Goal: Task Accomplishment & Management: Complete application form

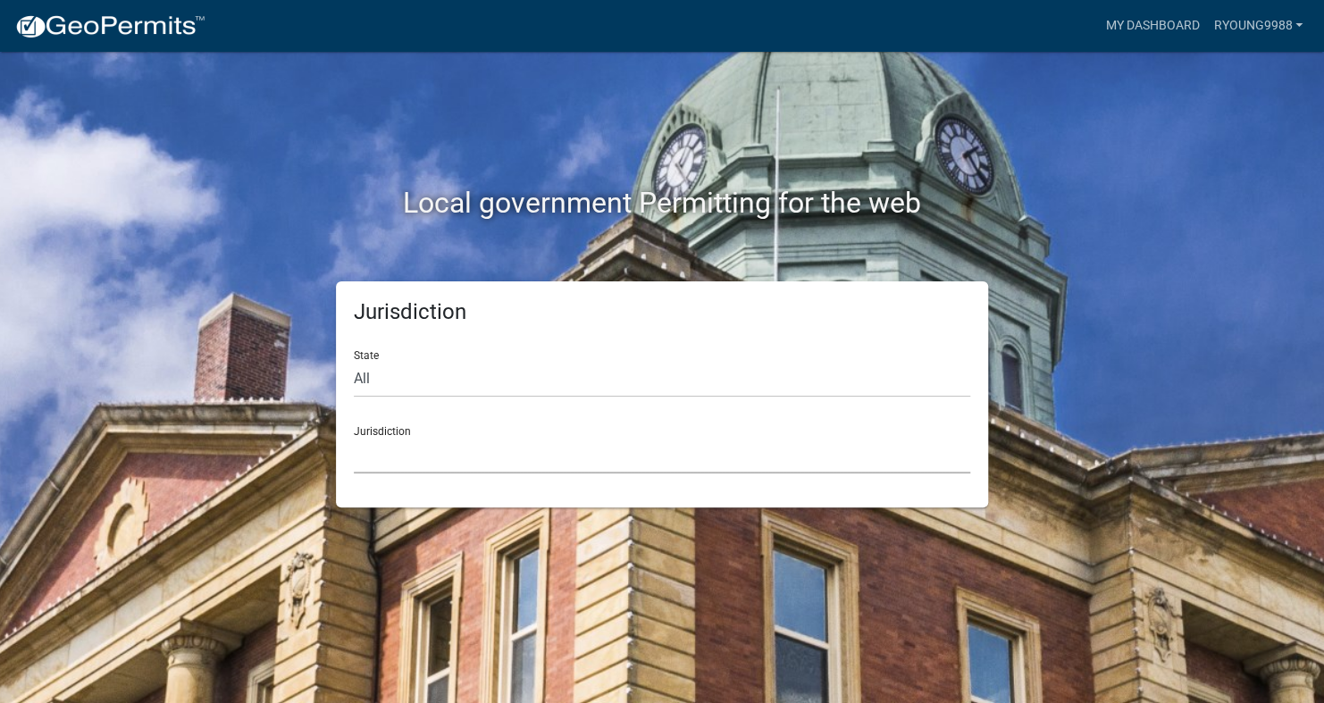
click at [424, 450] on select "[GEOGRAPHIC_DATA], [US_STATE] [GEOGRAPHIC_DATA], [US_STATE][PERSON_NAME][GEOGRA…" at bounding box center [662, 455] width 616 height 37
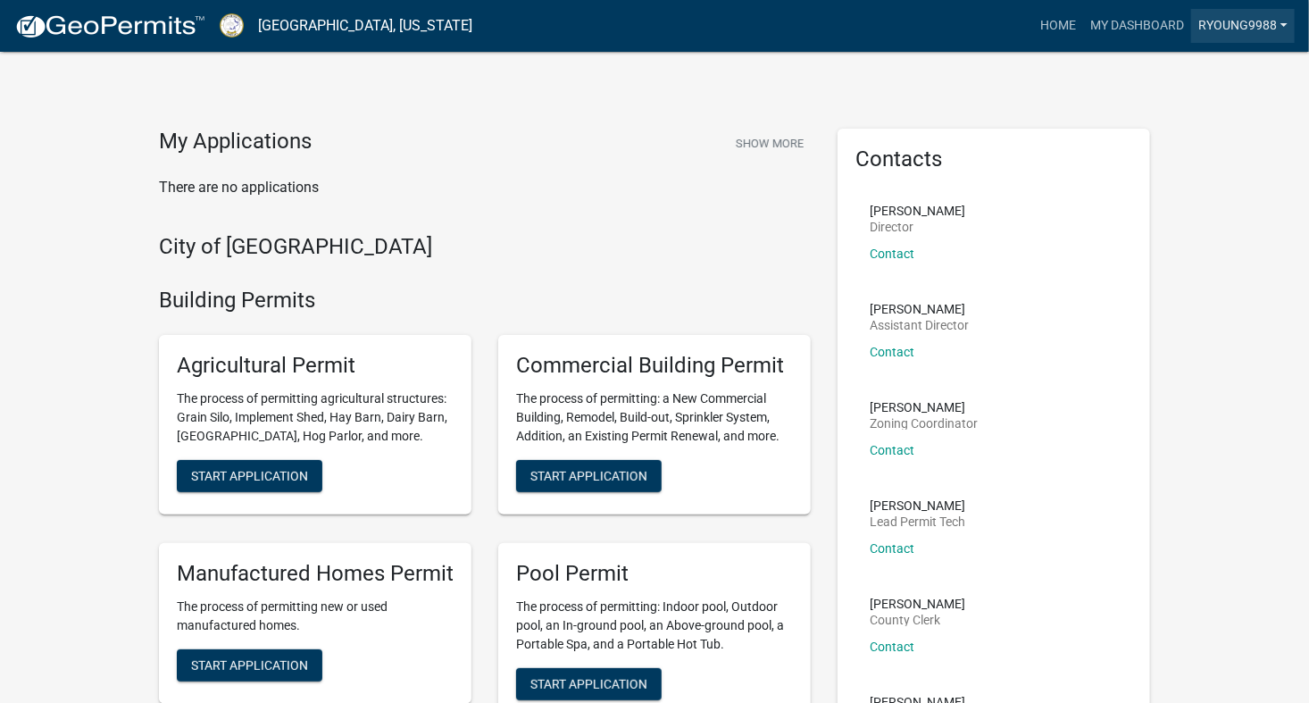
click at [1287, 24] on link "Ryoung9988" at bounding box center [1244, 26] width 104 height 34
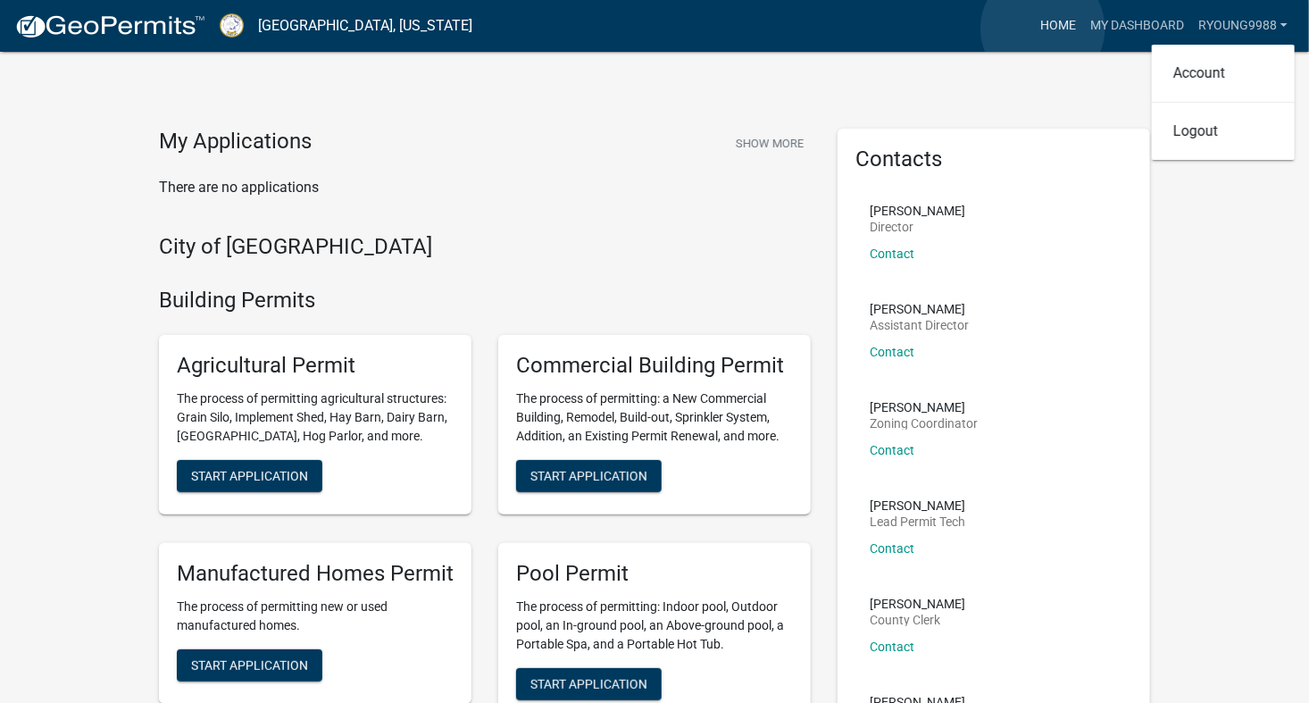
click at [1043, 29] on link "Home" at bounding box center [1058, 26] width 50 height 34
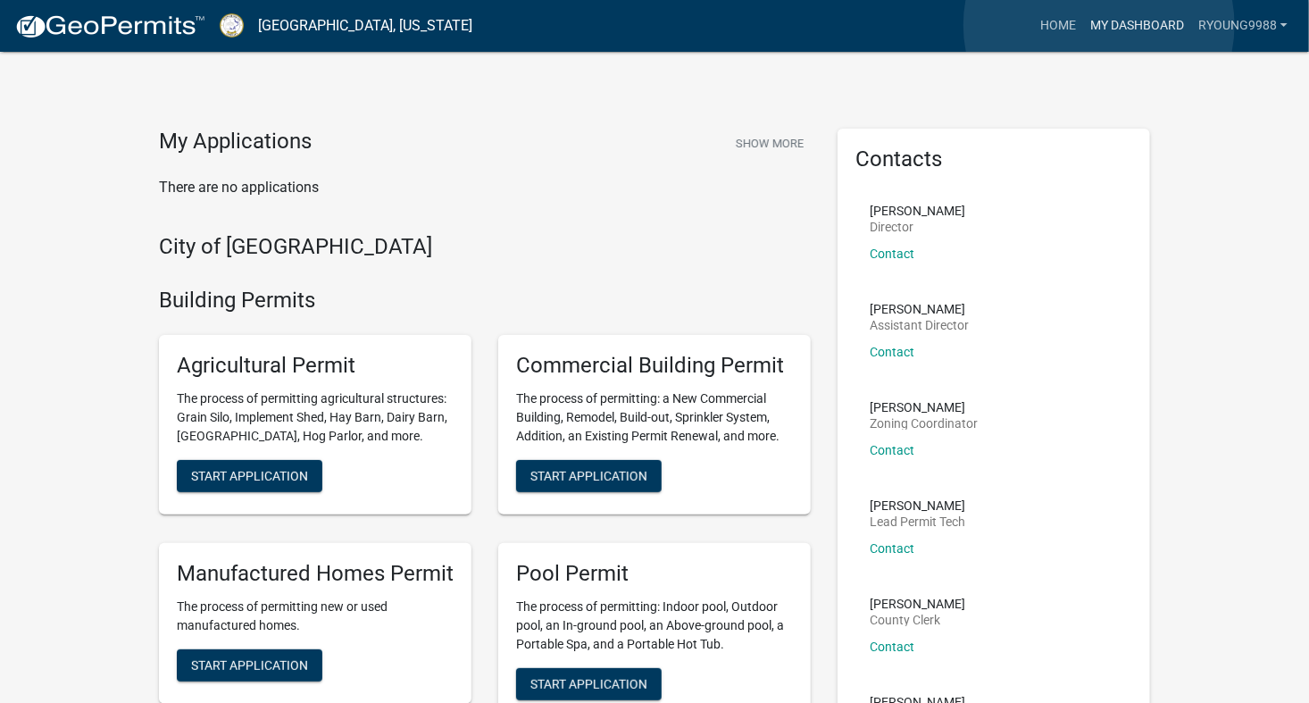
click at [1100, 25] on link "My Dashboard" at bounding box center [1137, 26] width 108 height 34
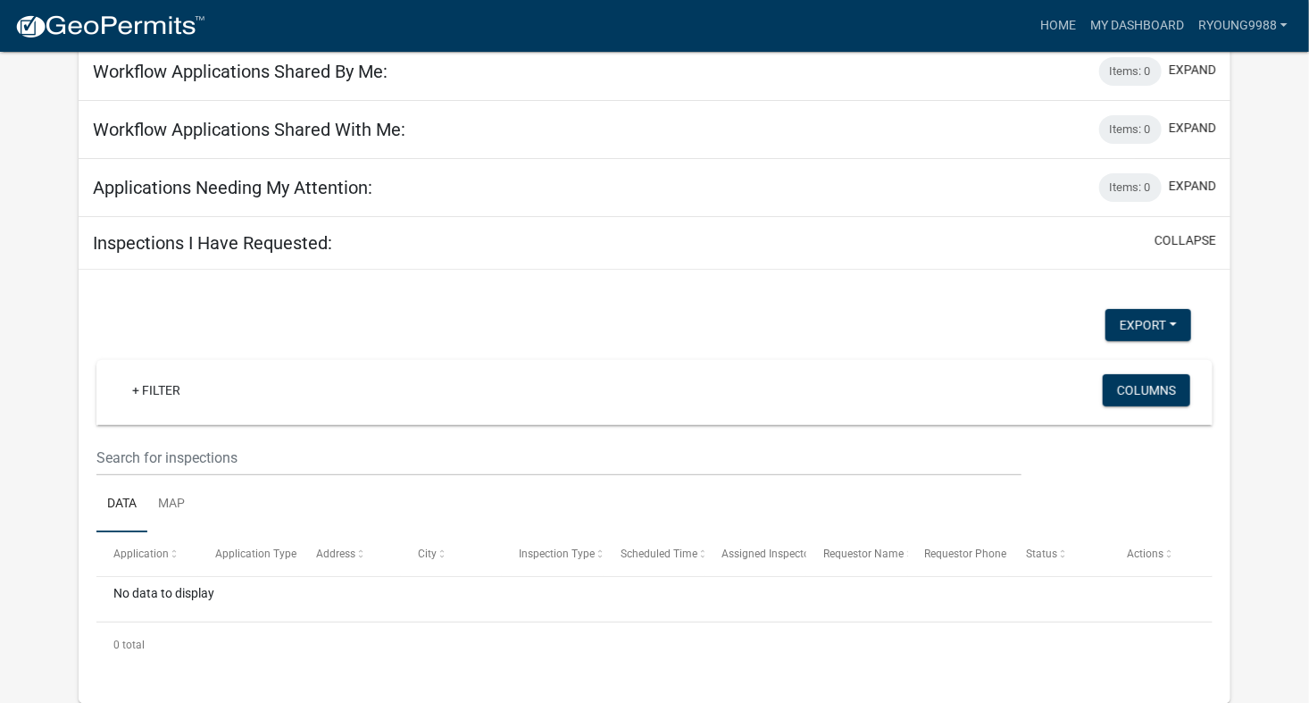
scroll to position [121, 0]
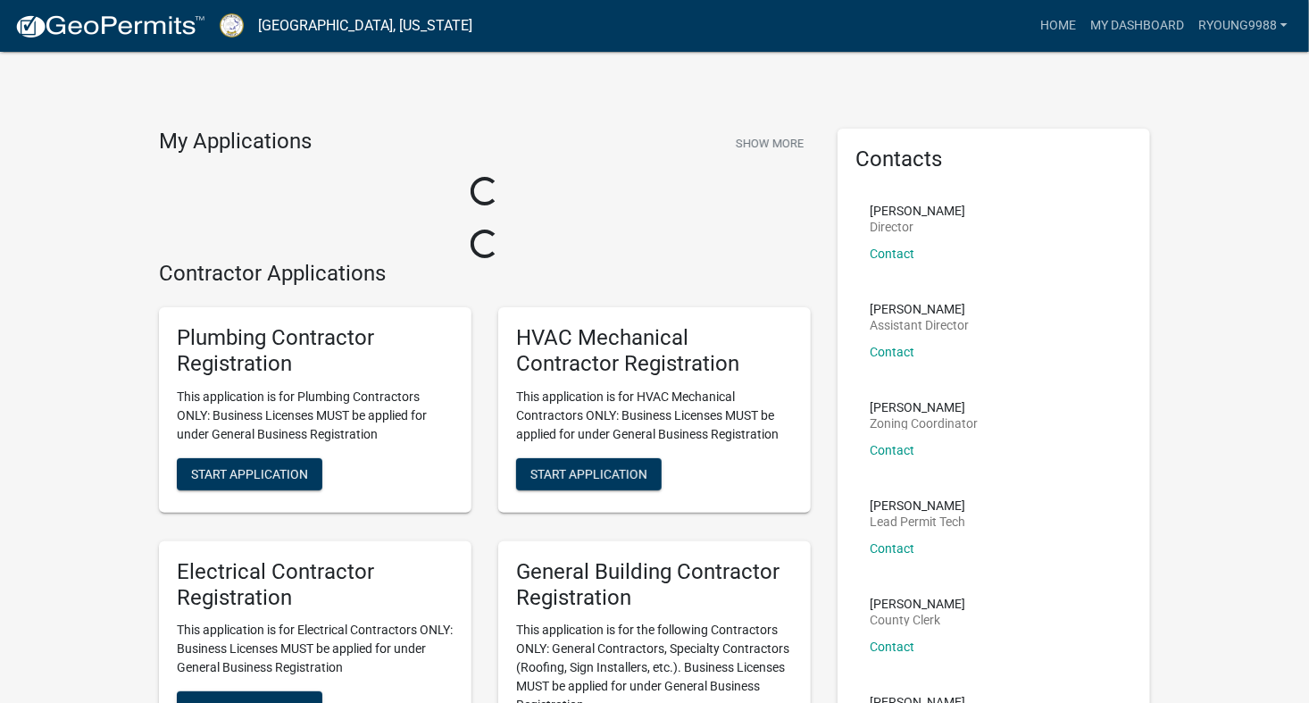
drag, startPoint x: 1201, startPoint y: 0, endPoint x: 1170, endPoint y: 656, distance: 656.4
click at [1170, 656] on div "My Applications Show More Loading... Loading... Contractor Applications Plumbin…" at bounding box center [654, 468] width 1309 height 937
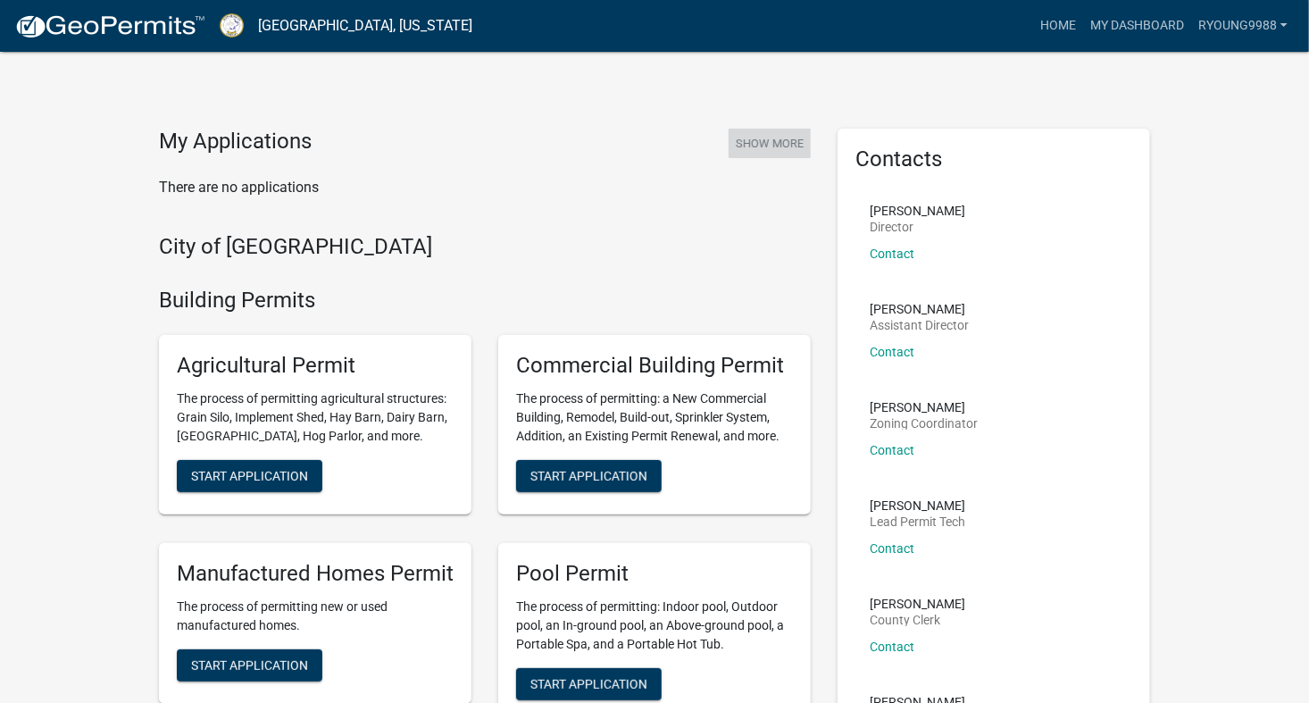
click at [760, 141] on button "Show More" at bounding box center [770, 143] width 82 height 29
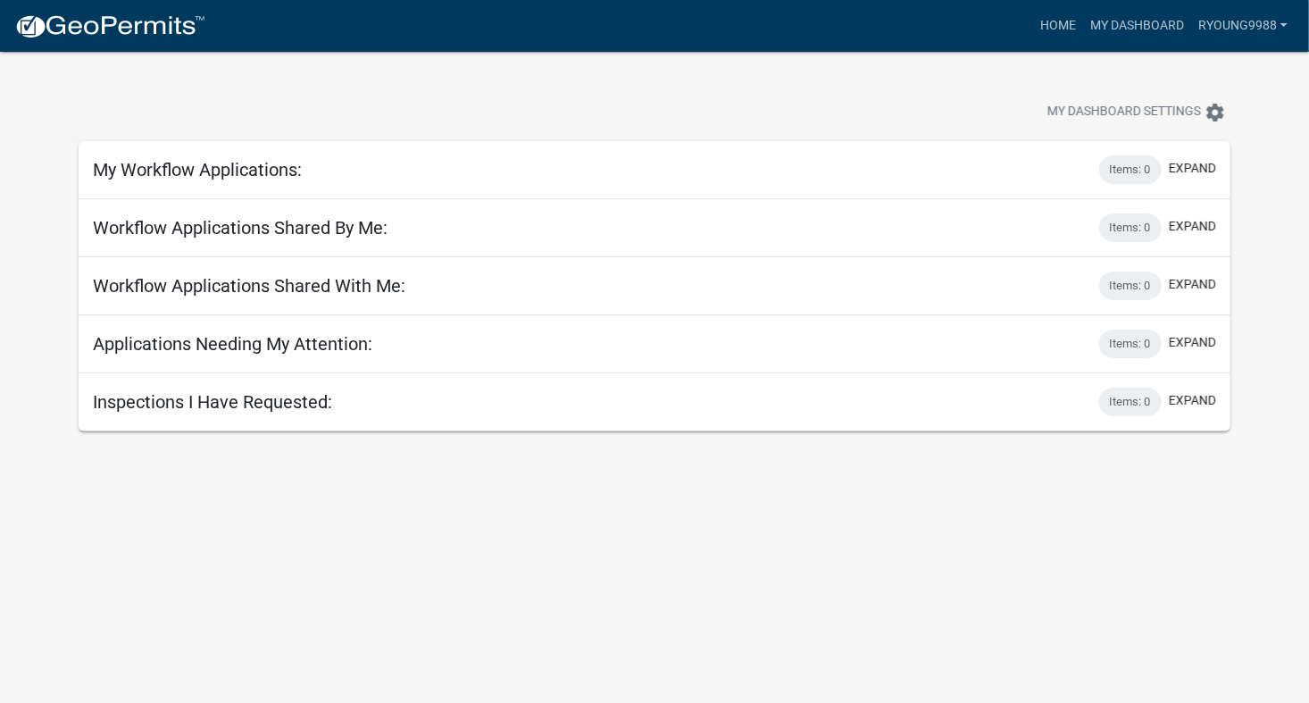
click at [229, 344] on h5 "Applications Needing My Attention:" at bounding box center [233, 343] width 280 height 21
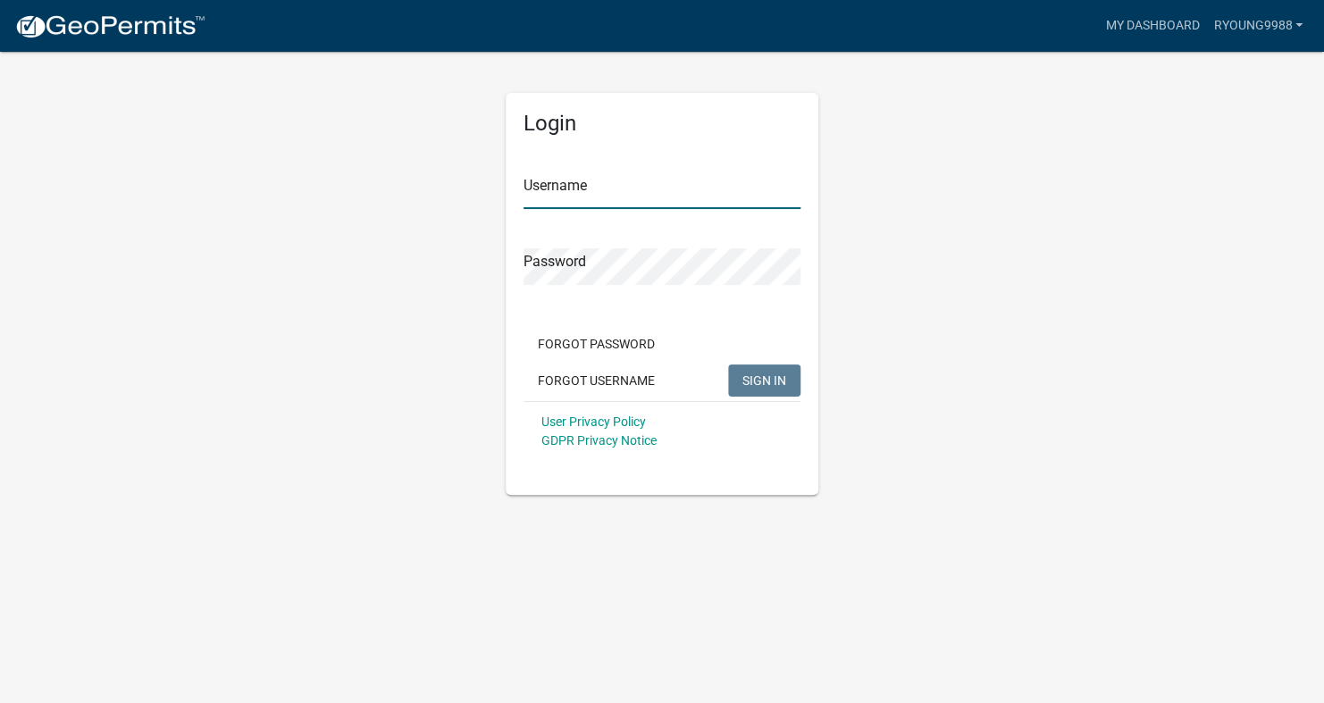
type input "Ryoung9988"
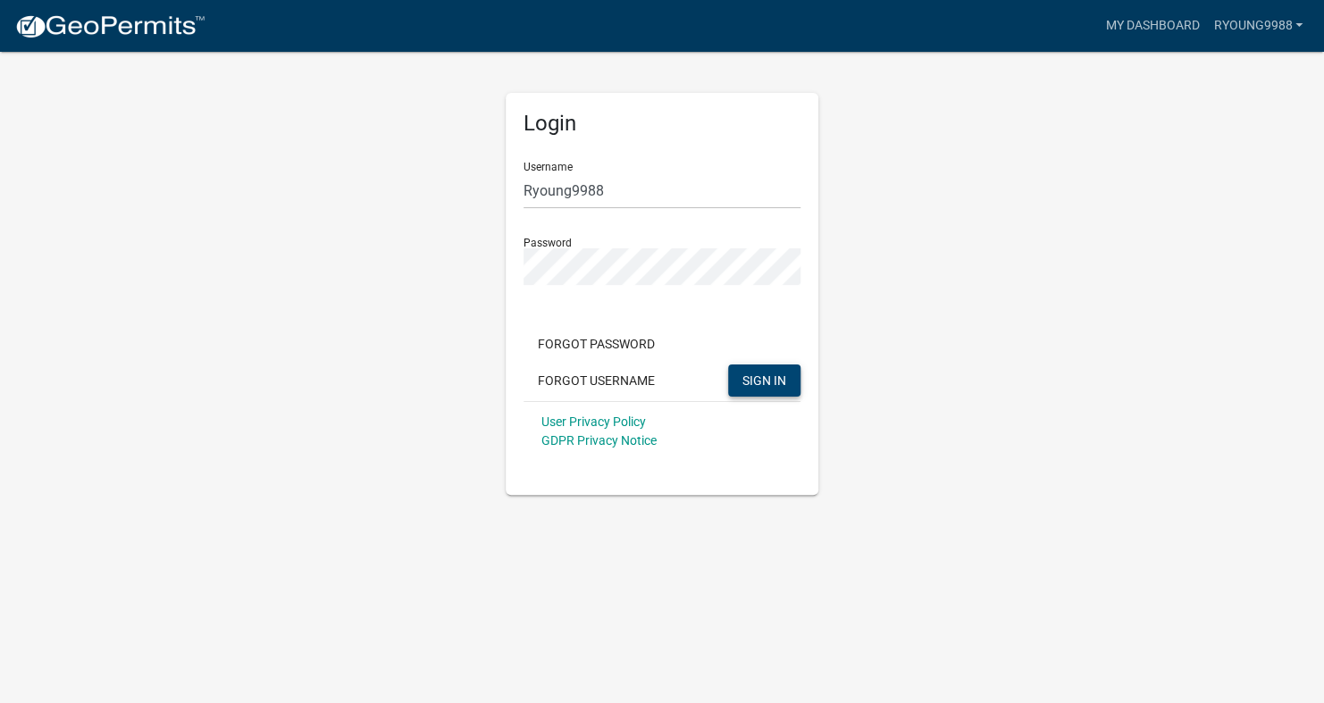
click at [772, 382] on span "SIGN IN" at bounding box center [764, 379] width 44 height 14
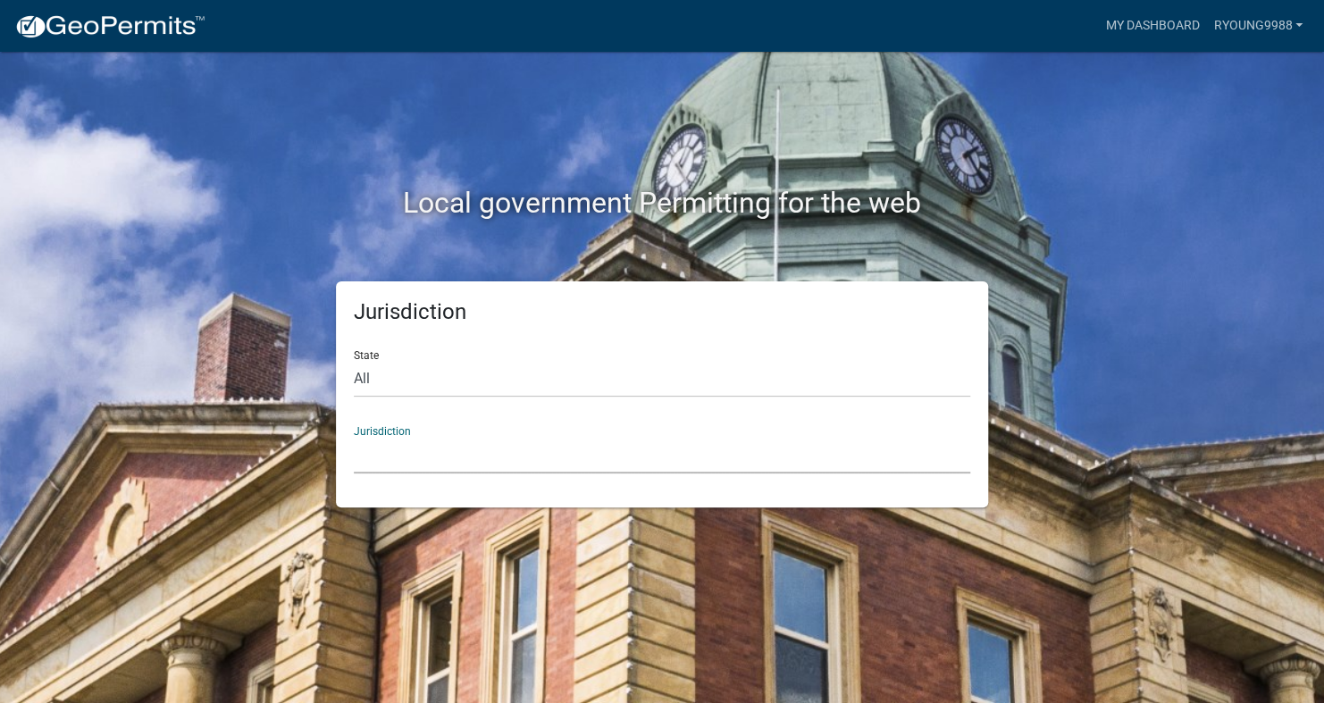
click at [512, 454] on select "[GEOGRAPHIC_DATA], [US_STATE] [GEOGRAPHIC_DATA], [US_STATE][PERSON_NAME][GEOGRA…" at bounding box center [662, 455] width 616 height 37
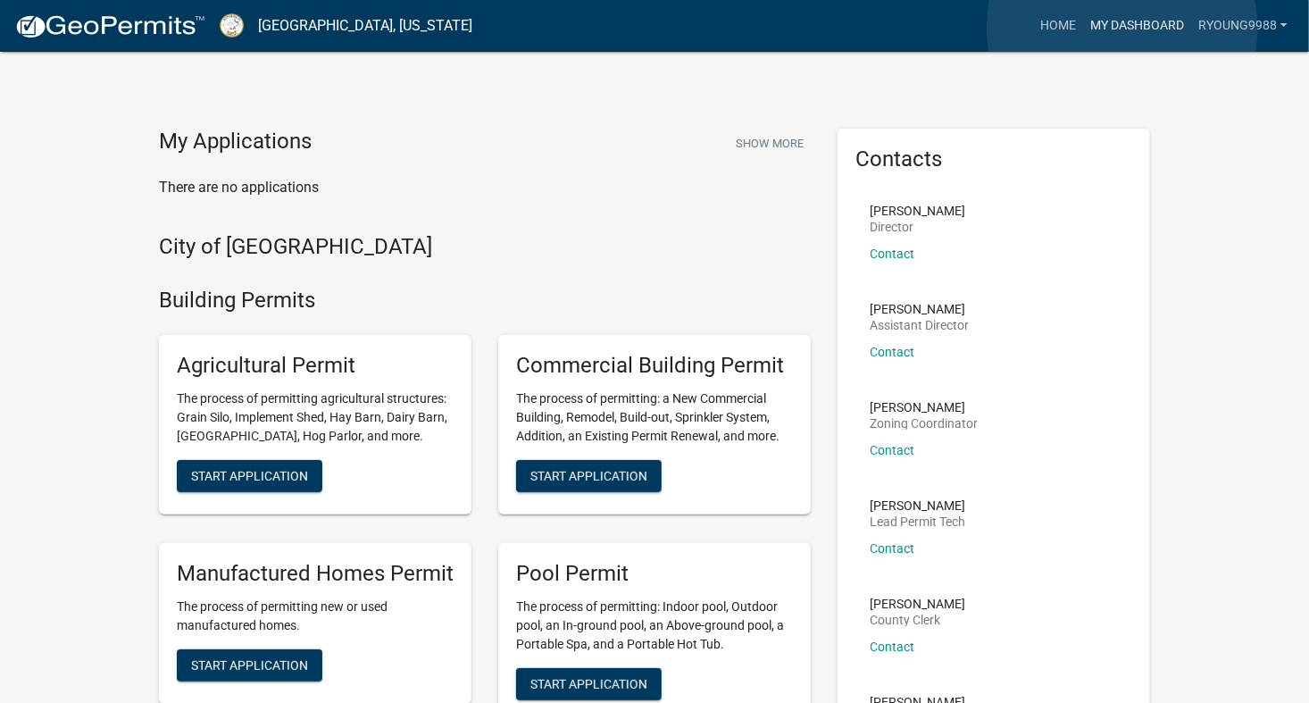
click at [1123, 28] on link "My Dashboard" at bounding box center [1137, 26] width 108 height 34
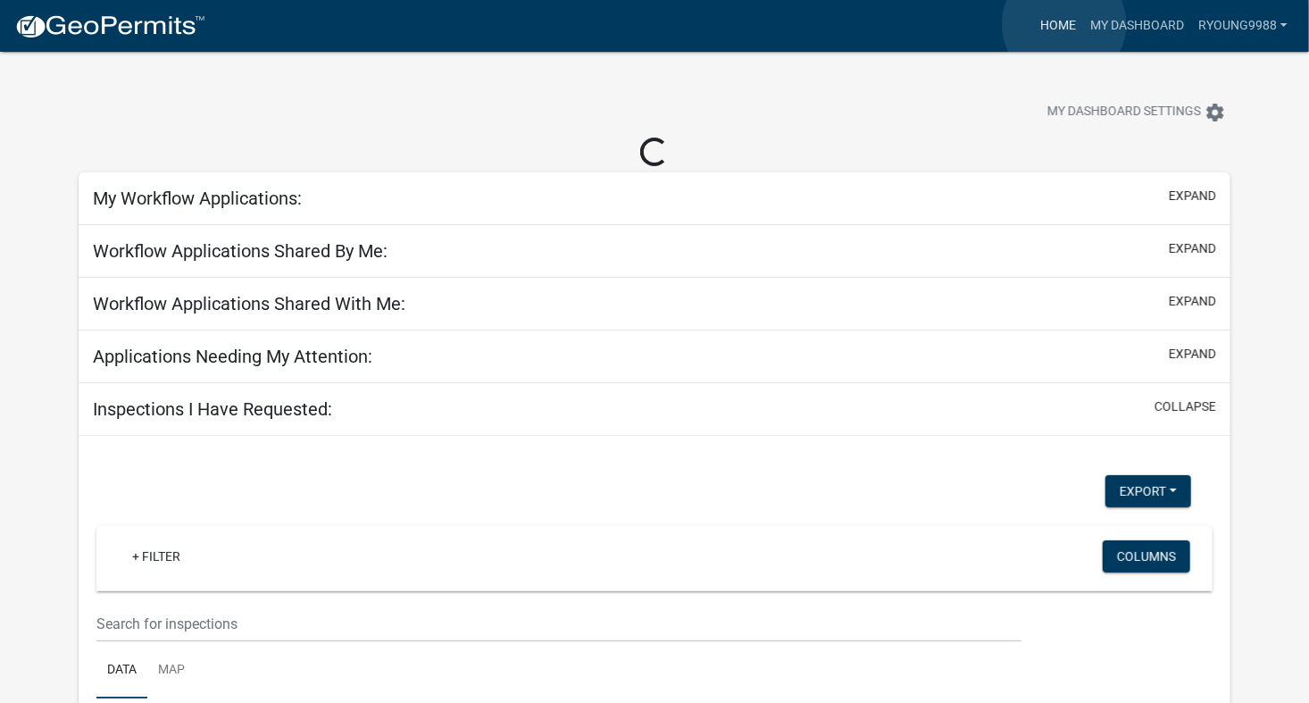
click at [1065, 24] on link "Home" at bounding box center [1058, 26] width 50 height 34
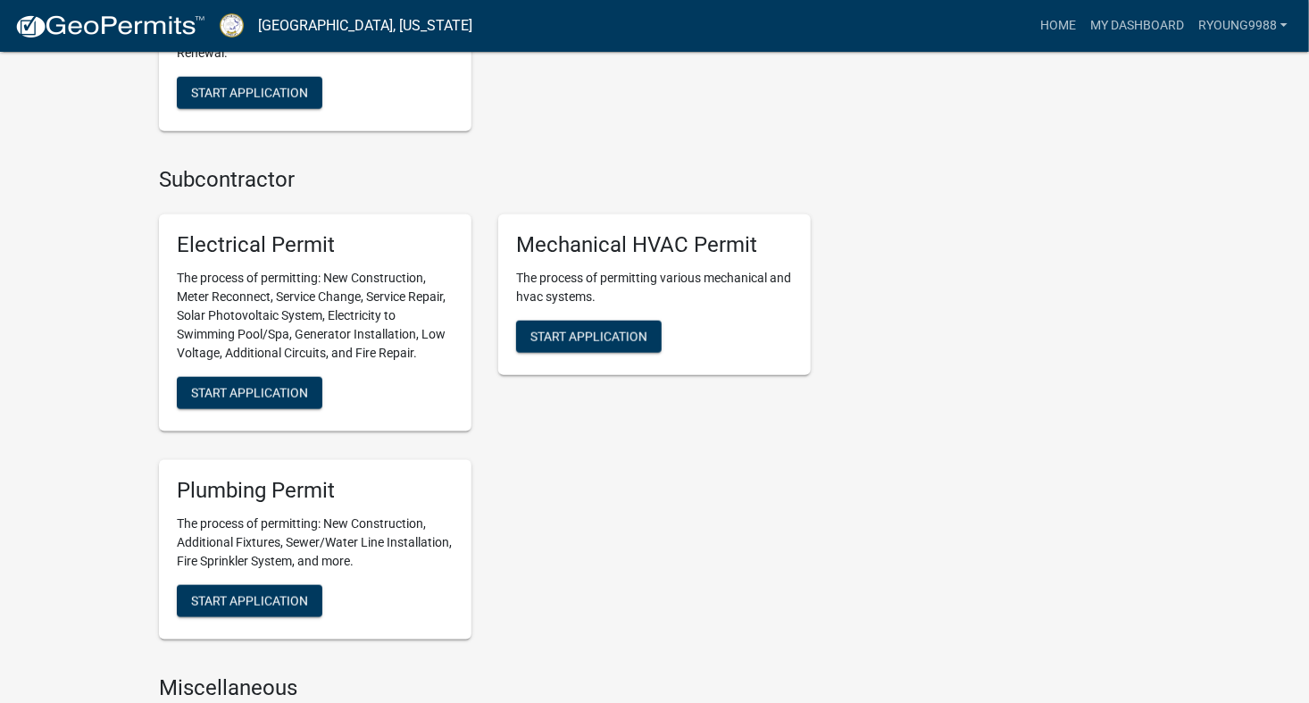
scroll to position [857, 0]
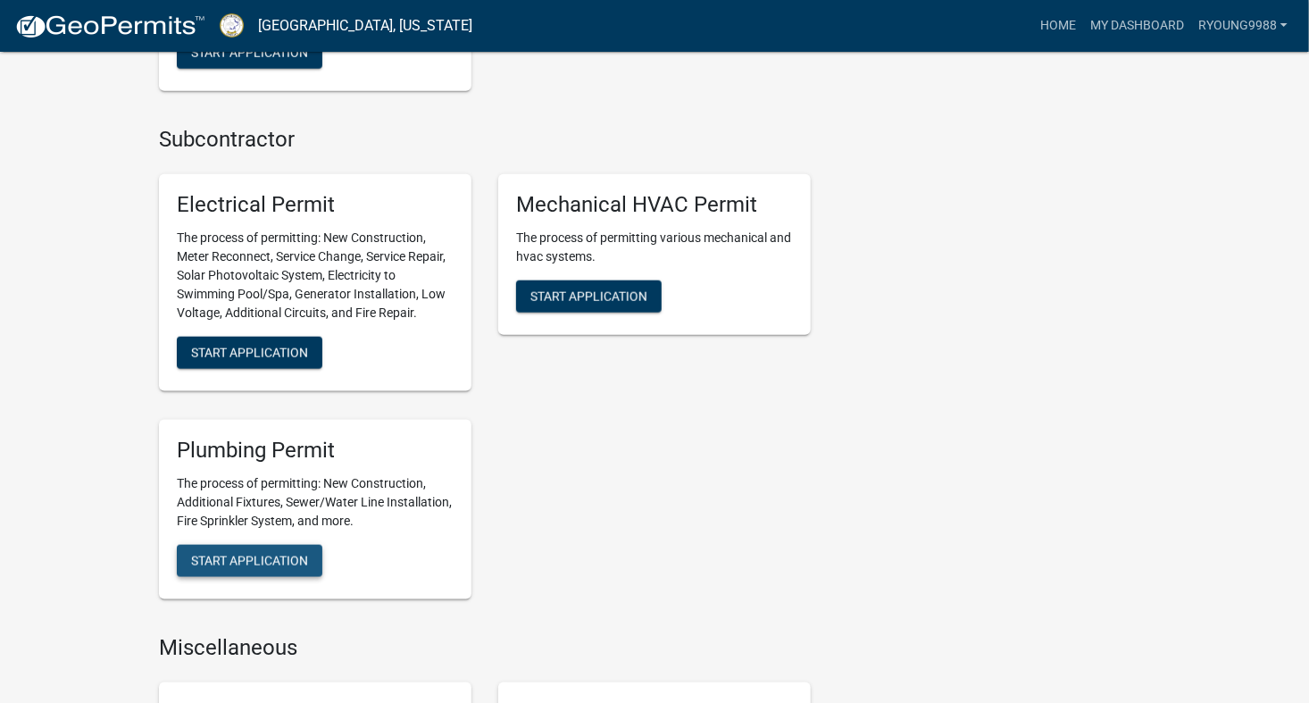
click at [262, 565] on span "Start Application" at bounding box center [249, 560] width 117 height 14
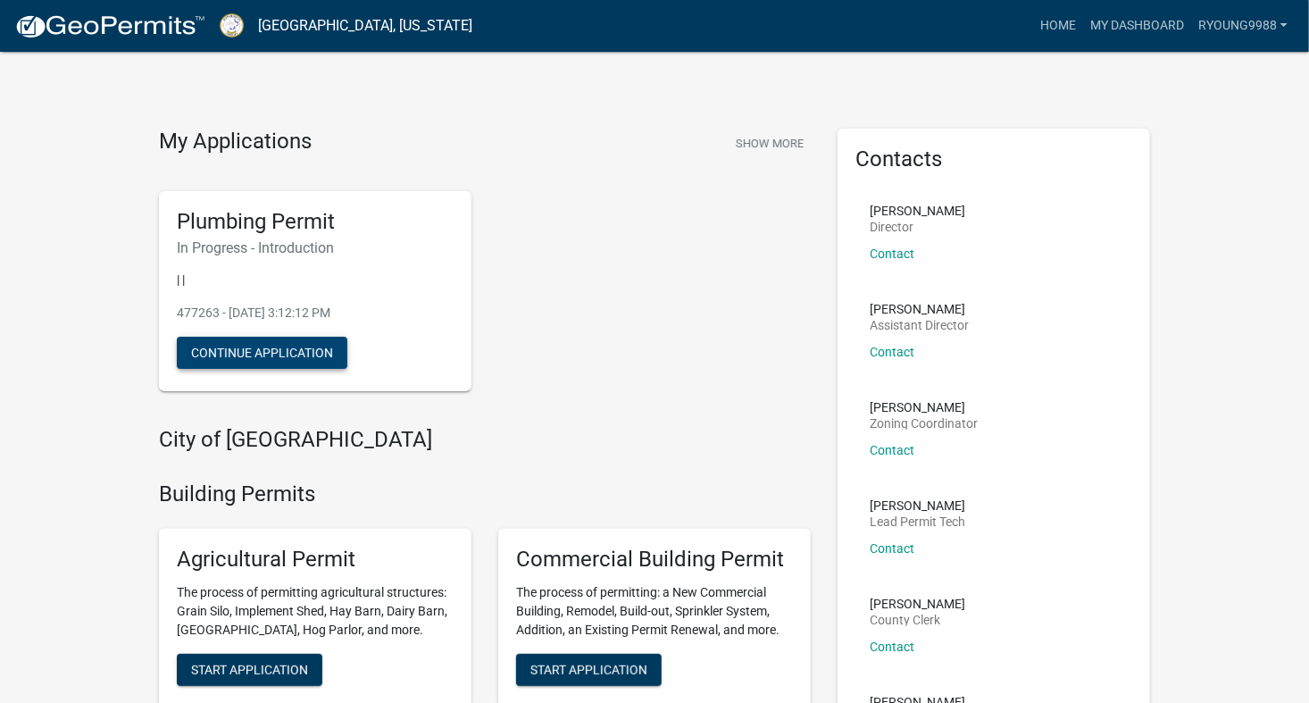
click at [305, 350] on button "Continue Application" at bounding box center [262, 353] width 171 height 32
click at [1290, 19] on link "Ryoung9988" at bounding box center [1244, 26] width 104 height 34
click at [1214, 71] on link "Account" at bounding box center [1223, 73] width 143 height 43
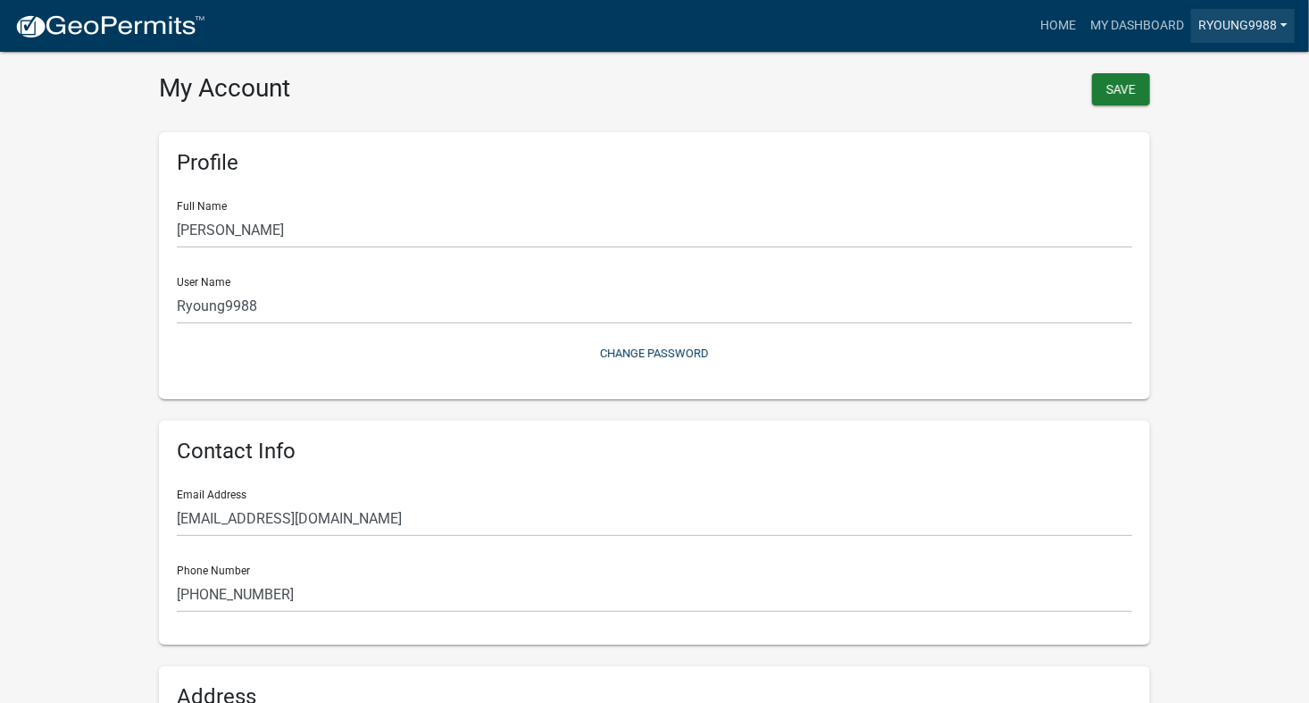
click at [1286, 20] on link "Ryoung9988" at bounding box center [1244, 26] width 104 height 34
click at [1282, 24] on link "Ryoung9988" at bounding box center [1244, 26] width 104 height 34
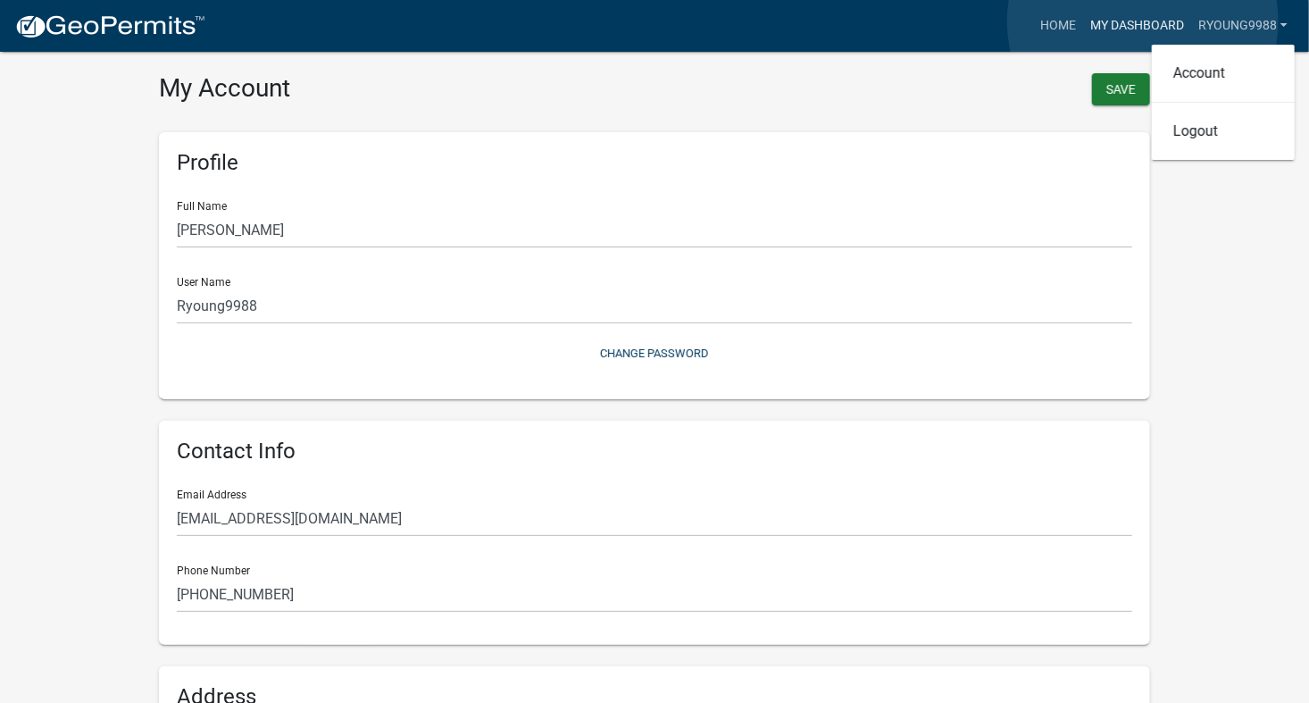
click at [1143, 21] on link "My Dashboard" at bounding box center [1137, 26] width 108 height 34
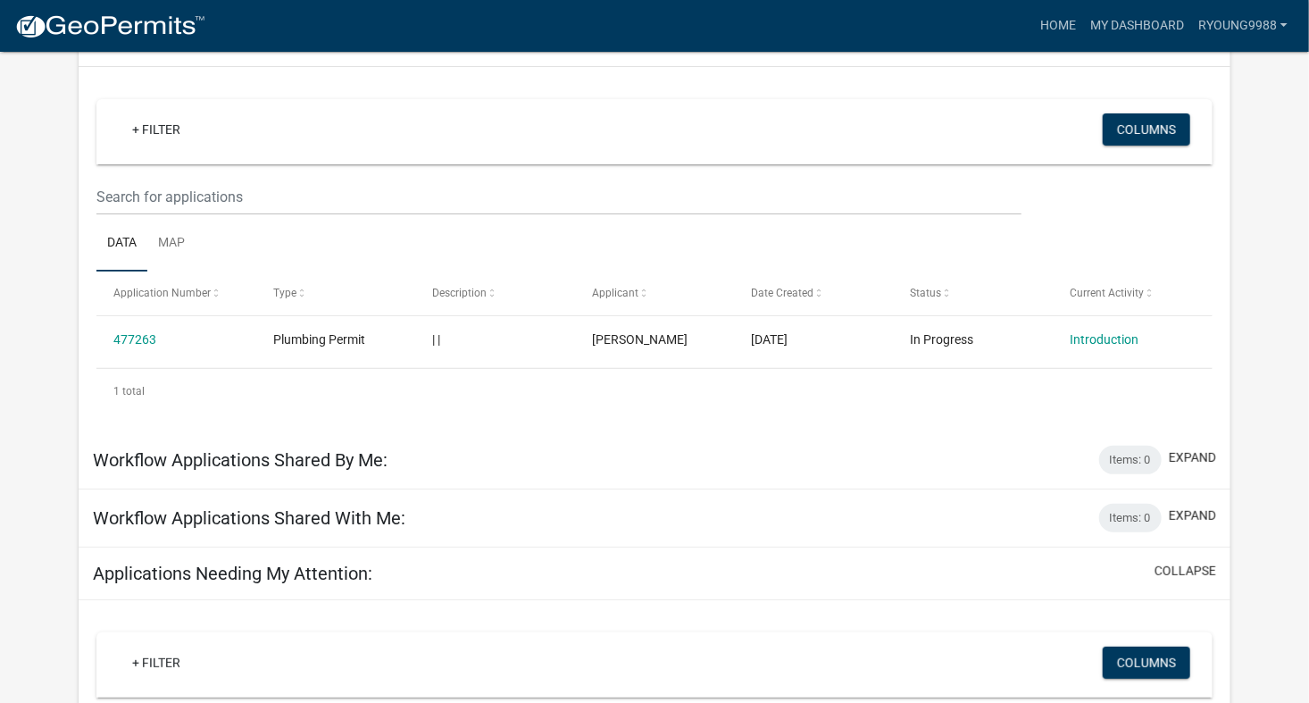
scroll to position [143, 0]
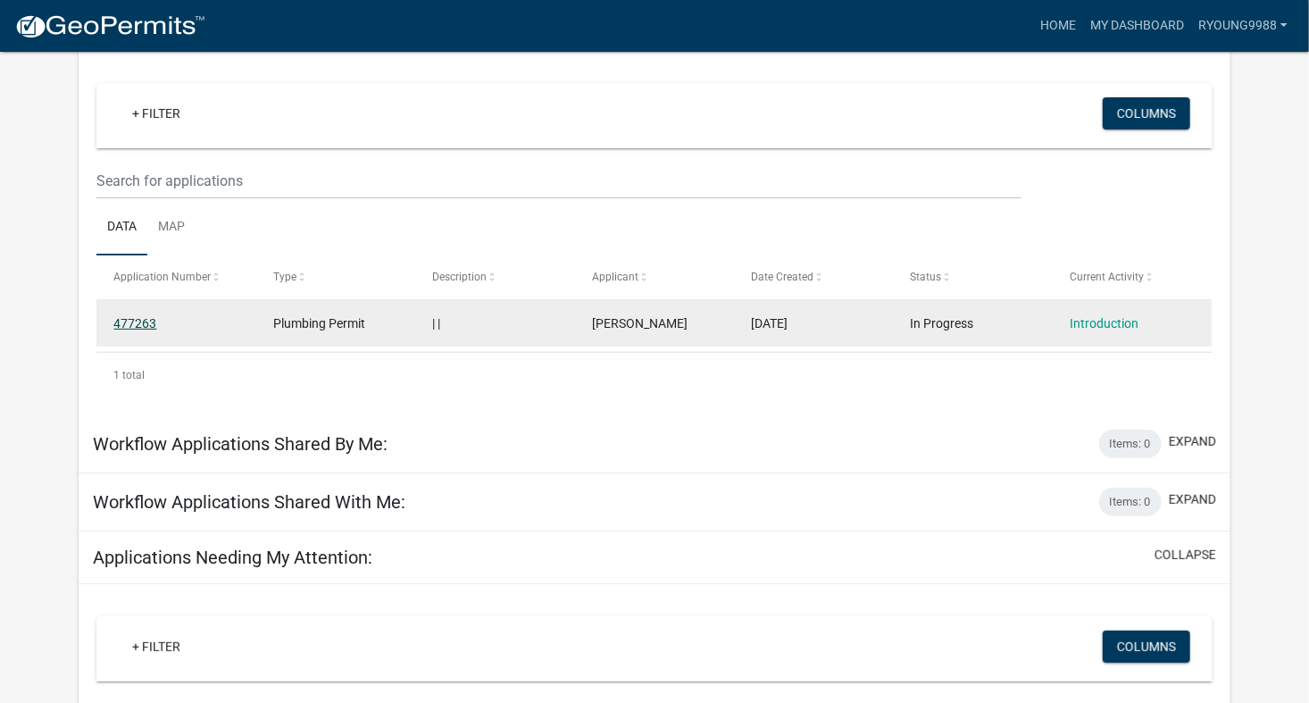
click at [141, 320] on link "477263" at bounding box center [134, 323] width 43 height 14
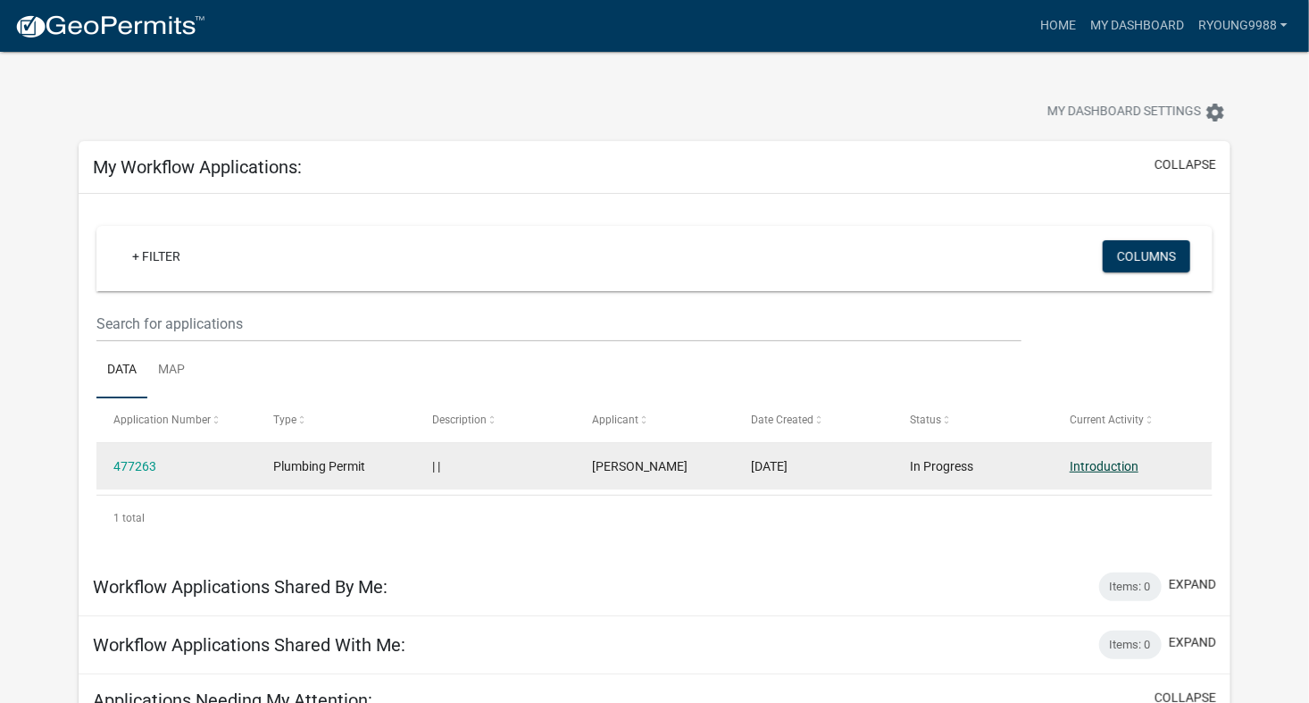
click at [1095, 468] on link "Introduction" at bounding box center [1104, 466] width 69 height 14
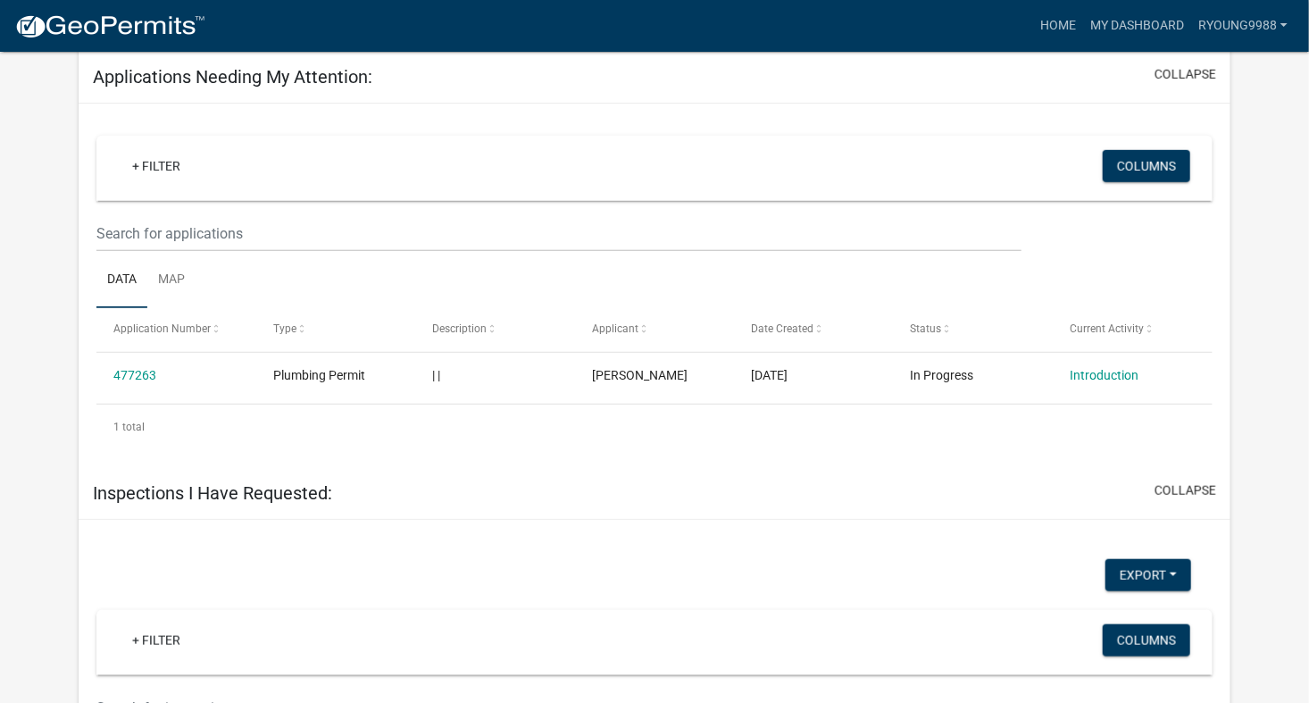
scroll to position [636, 0]
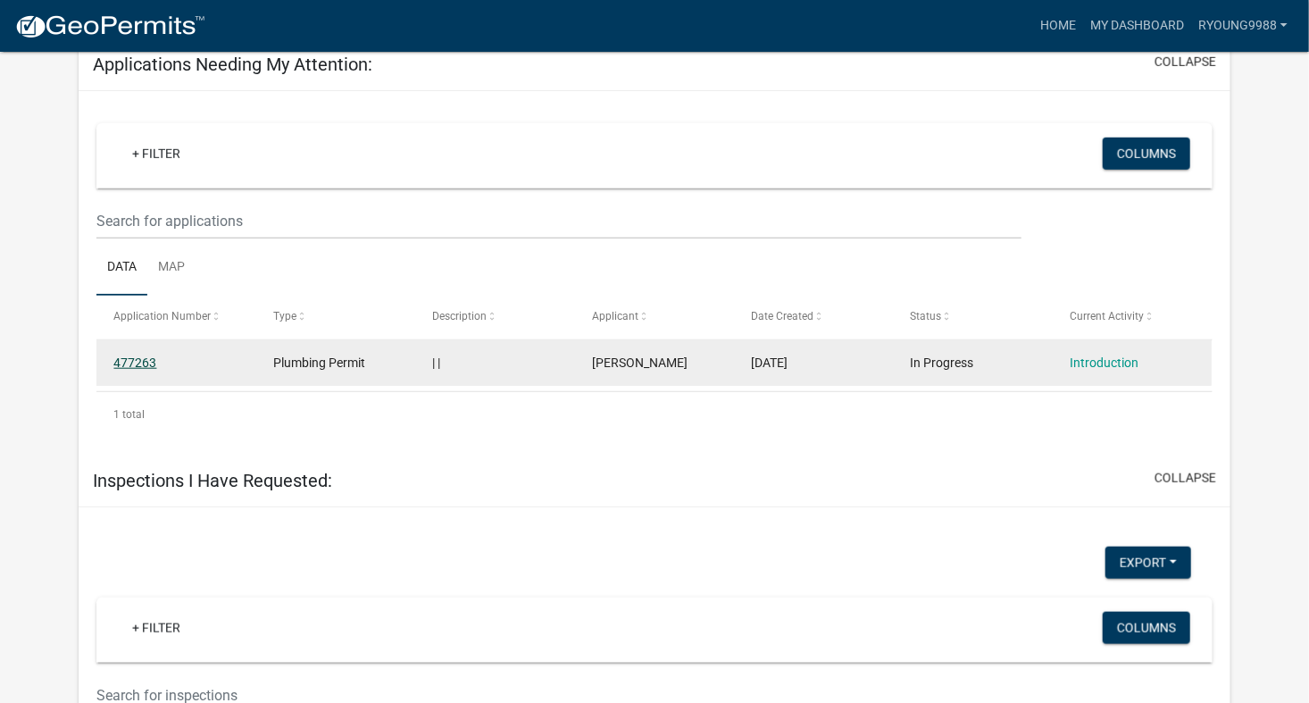
click at [145, 366] on link "477263" at bounding box center [134, 362] width 43 height 14
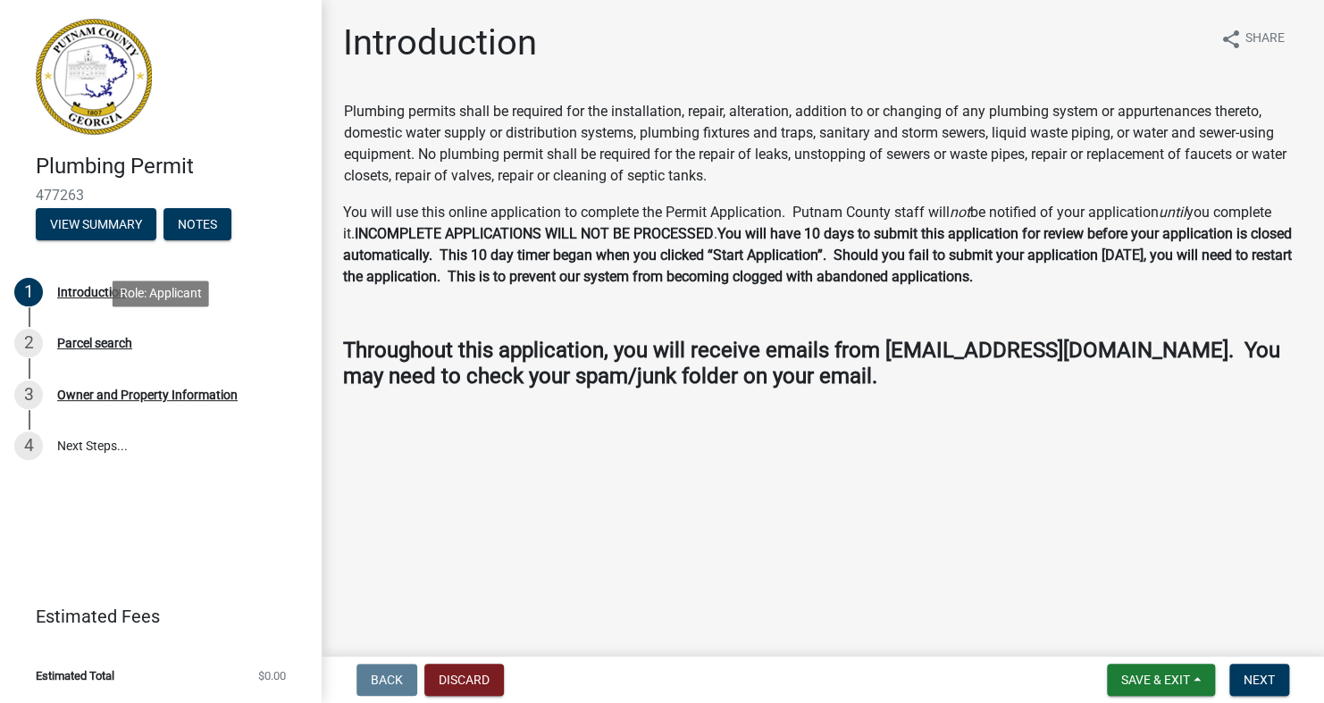
click at [145, 366] on link "2 Parcel search" at bounding box center [161, 343] width 322 height 52
click at [108, 221] on button "View Summary" at bounding box center [96, 224] width 121 height 32
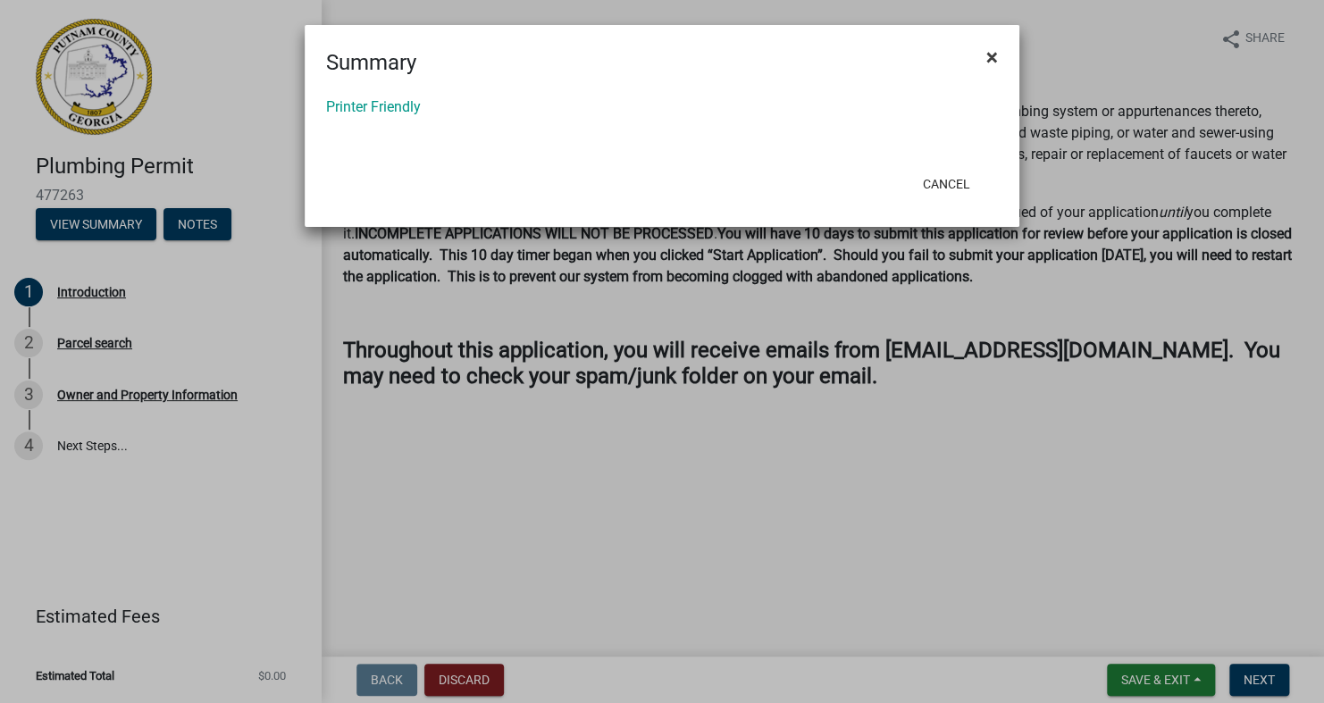
click at [988, 59] on span "×" at bounding box center [992, 57] width 12 height 25
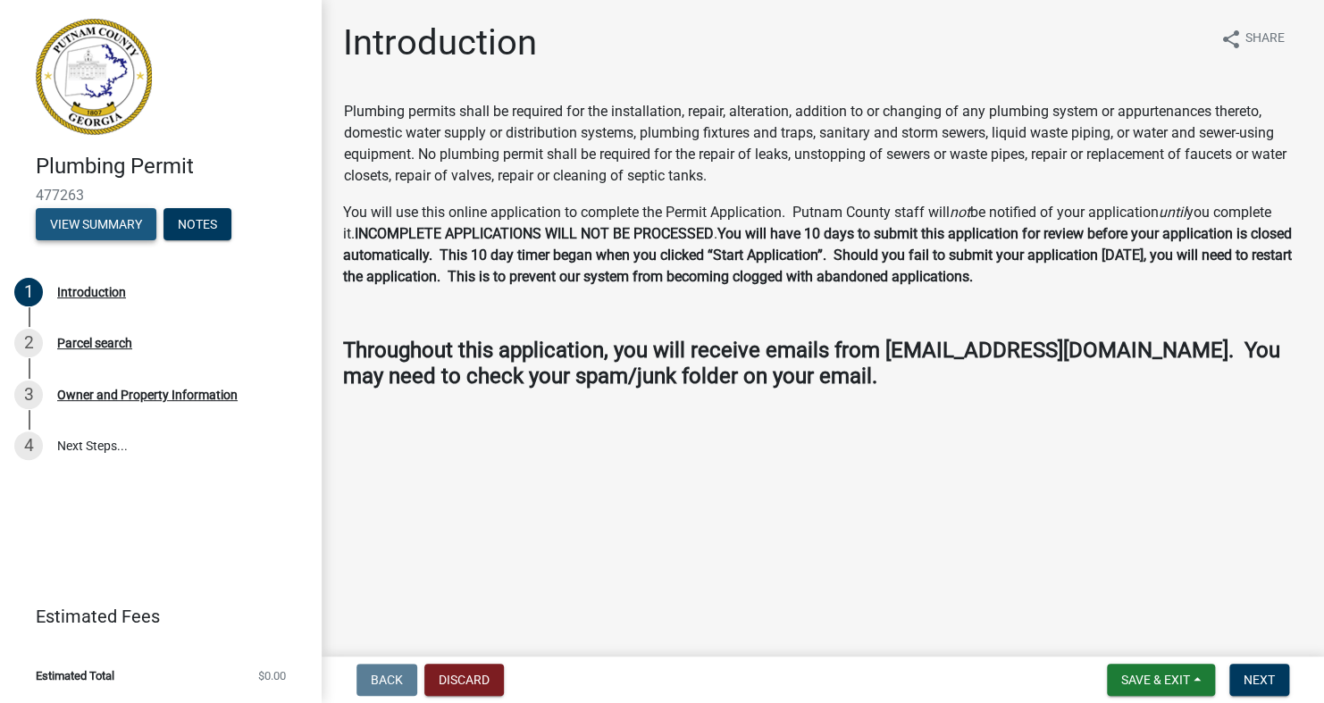
click at [102, 229] on button "View Summary" at bounding box center [96, 224] width 121 height 32
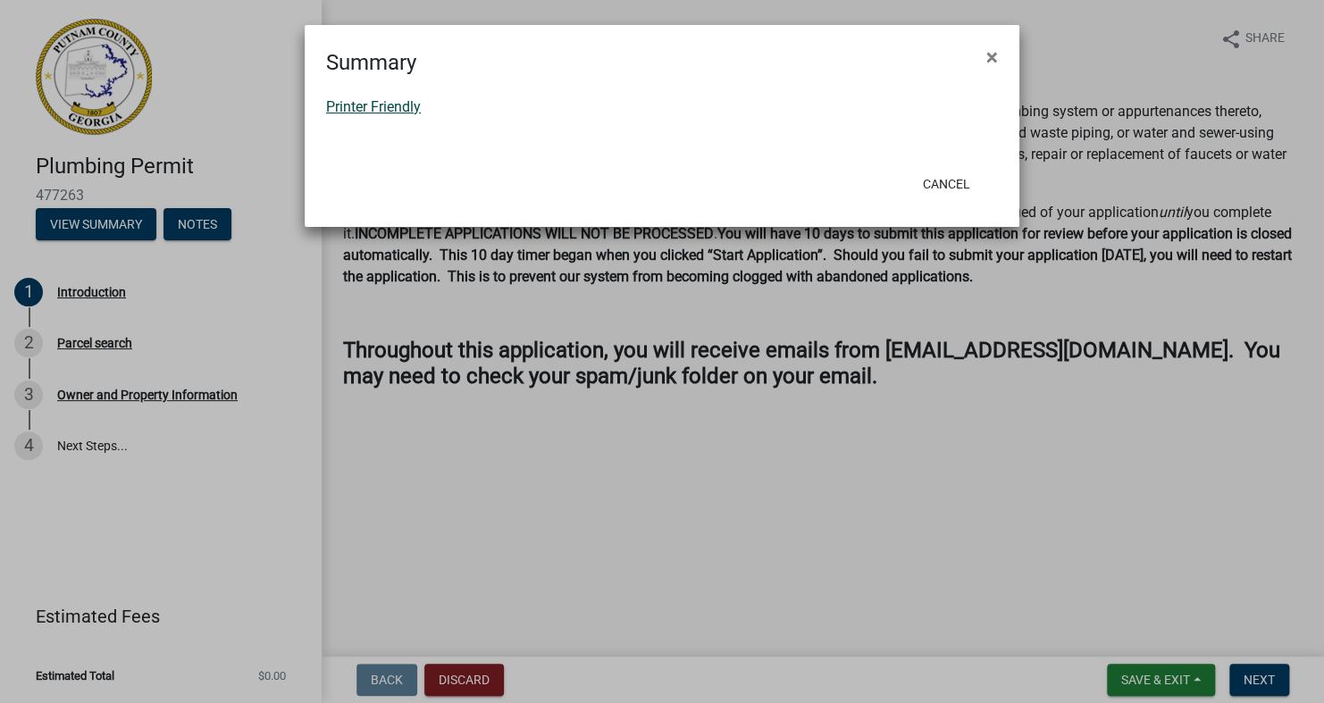
click at [359, 105] on link "Printer Friendly" at bounding box center [373, 106] width 95 height 17
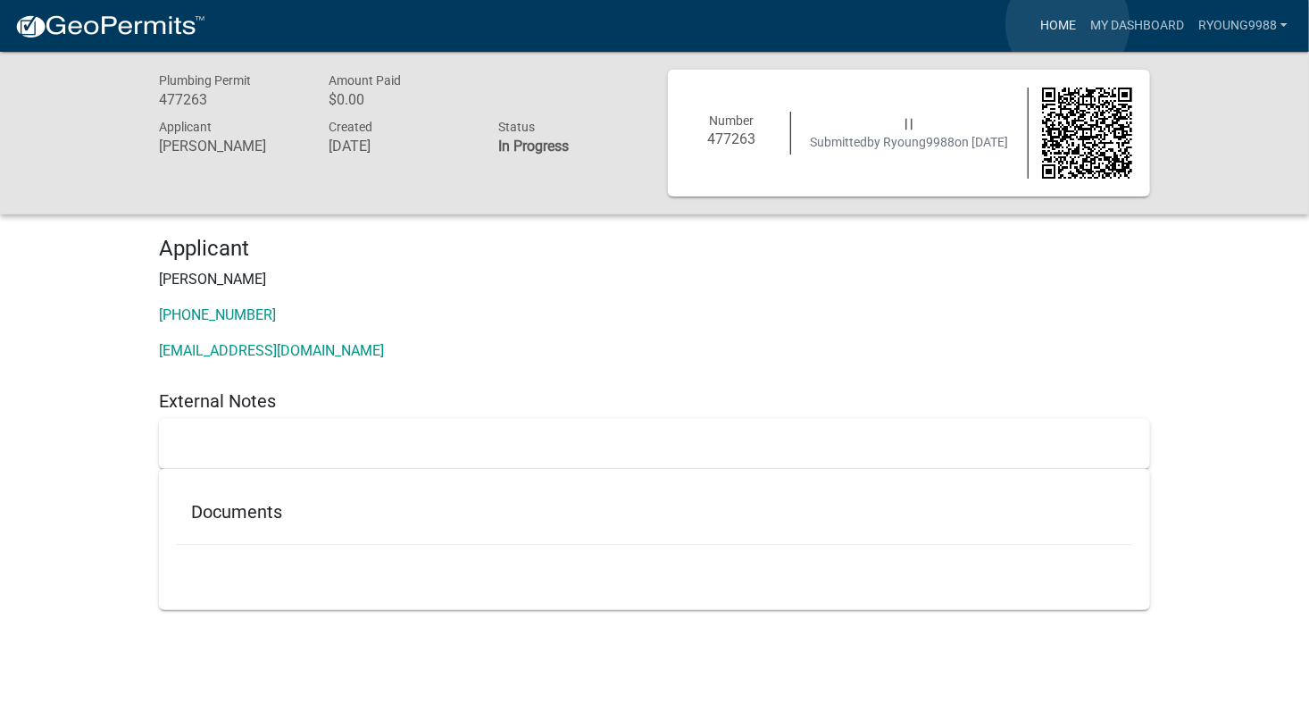
click at [1068, 24] on link "Home" at bounding box center [1058, 26] width 50 height 34
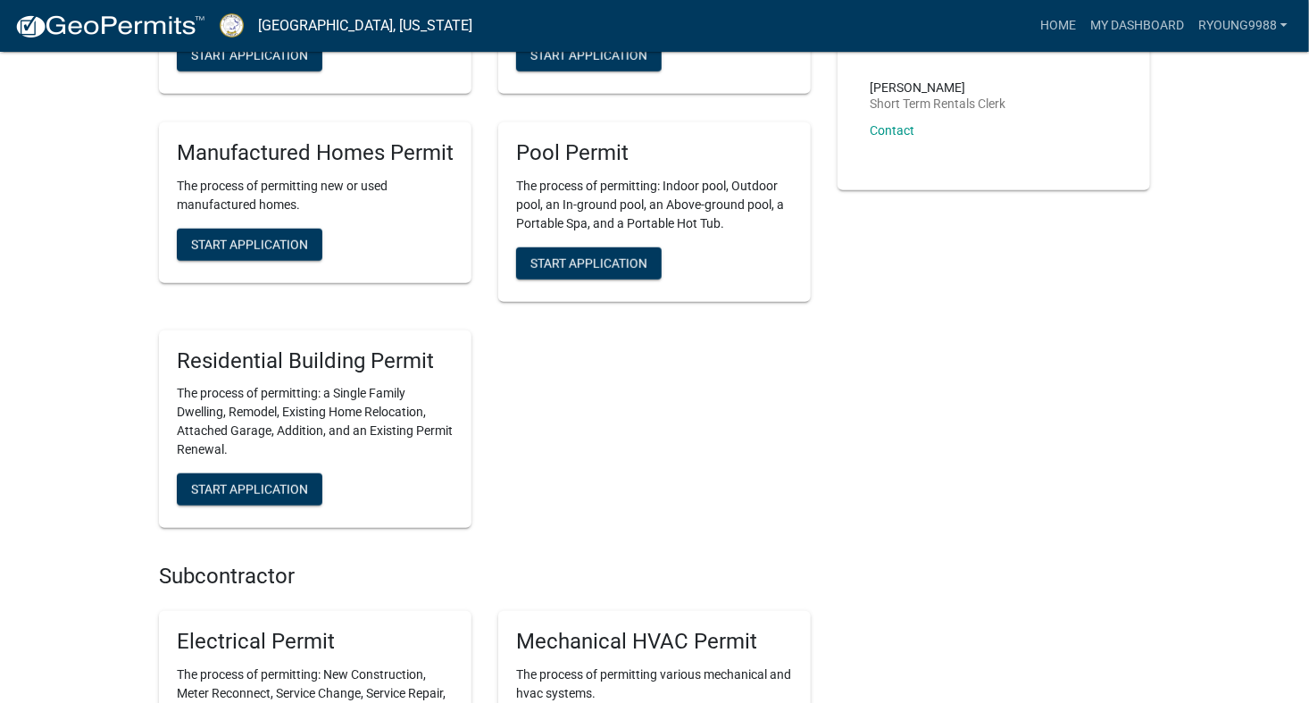
scroll to position [3805, 0]
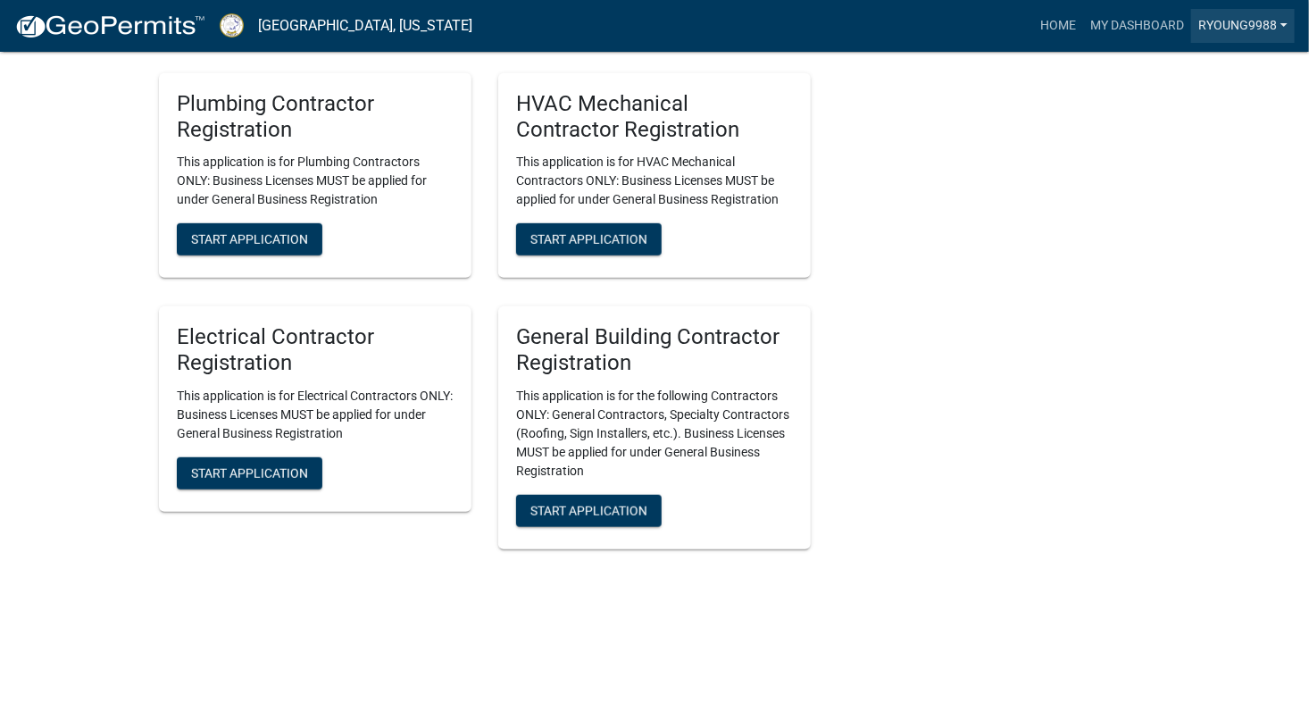
click at [1284, 21] on link "Ryoung9988" at bounding box center [1244, 26] width 104 height 34
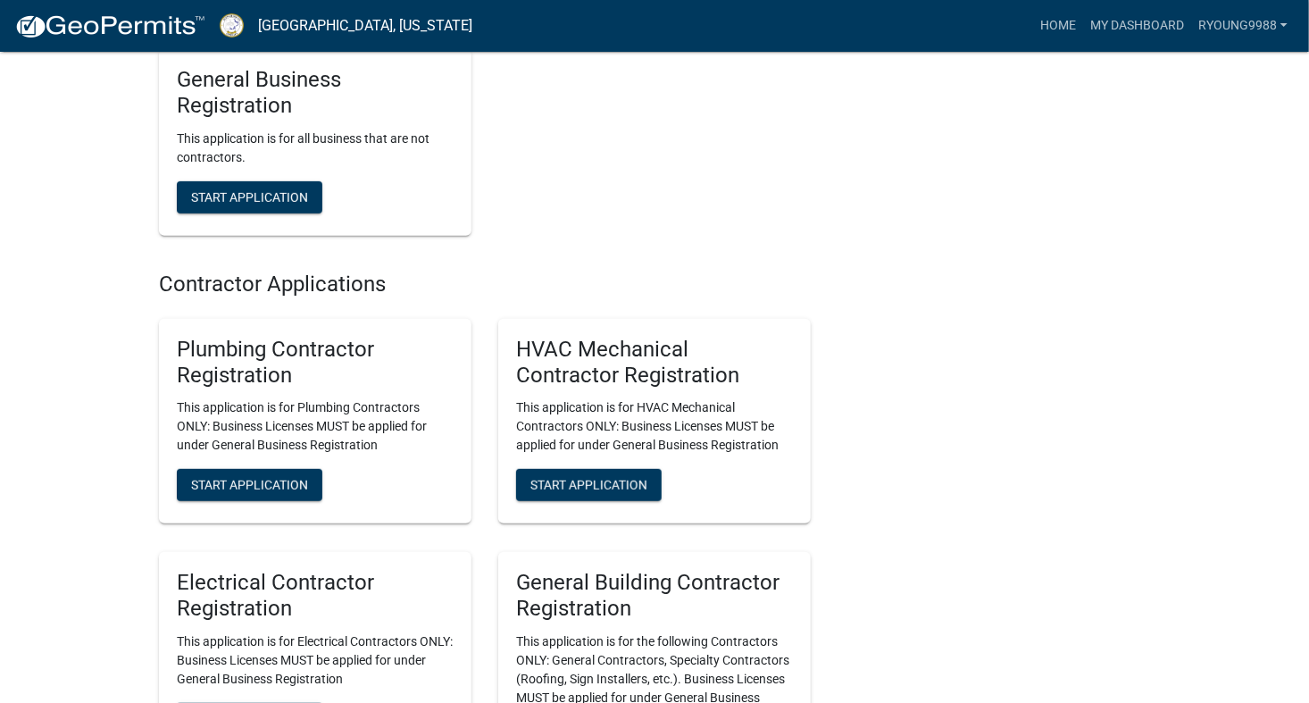
scroll to position [3541, 0]
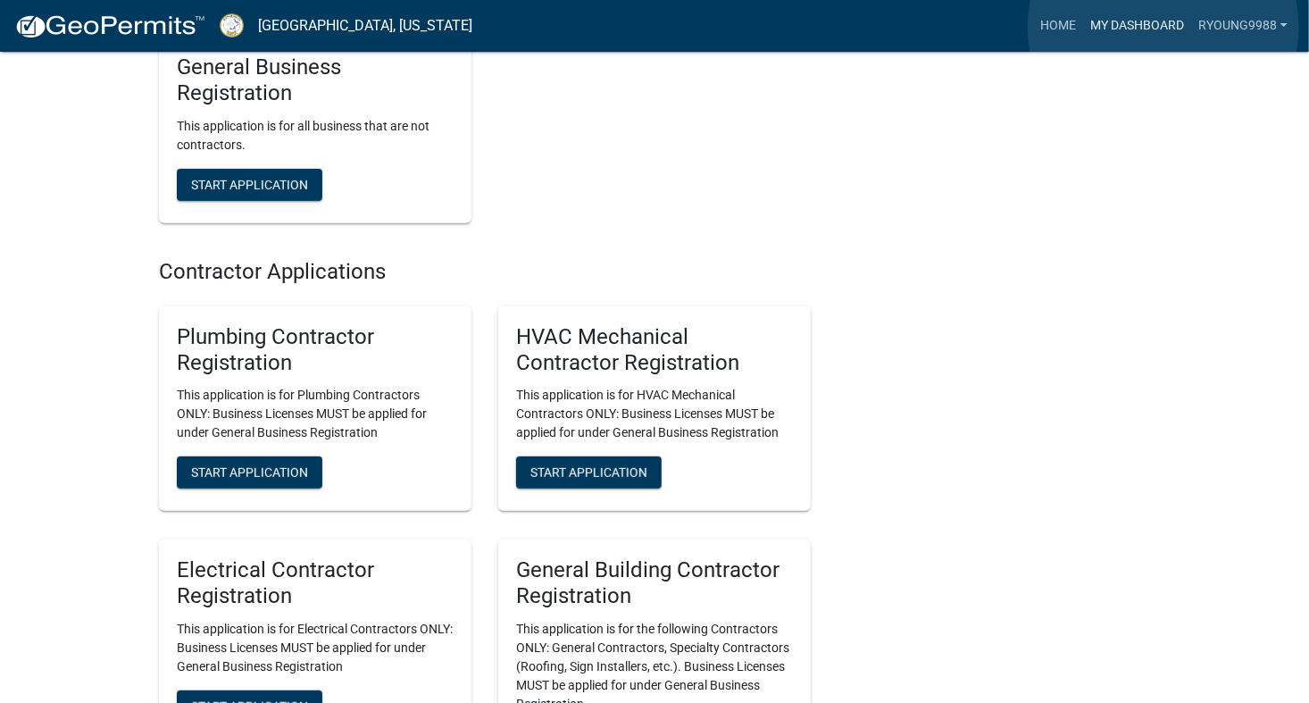
click at [1164, 27] on link "My Dashboard" at bounding box center [1137, 26] width 108 height 34
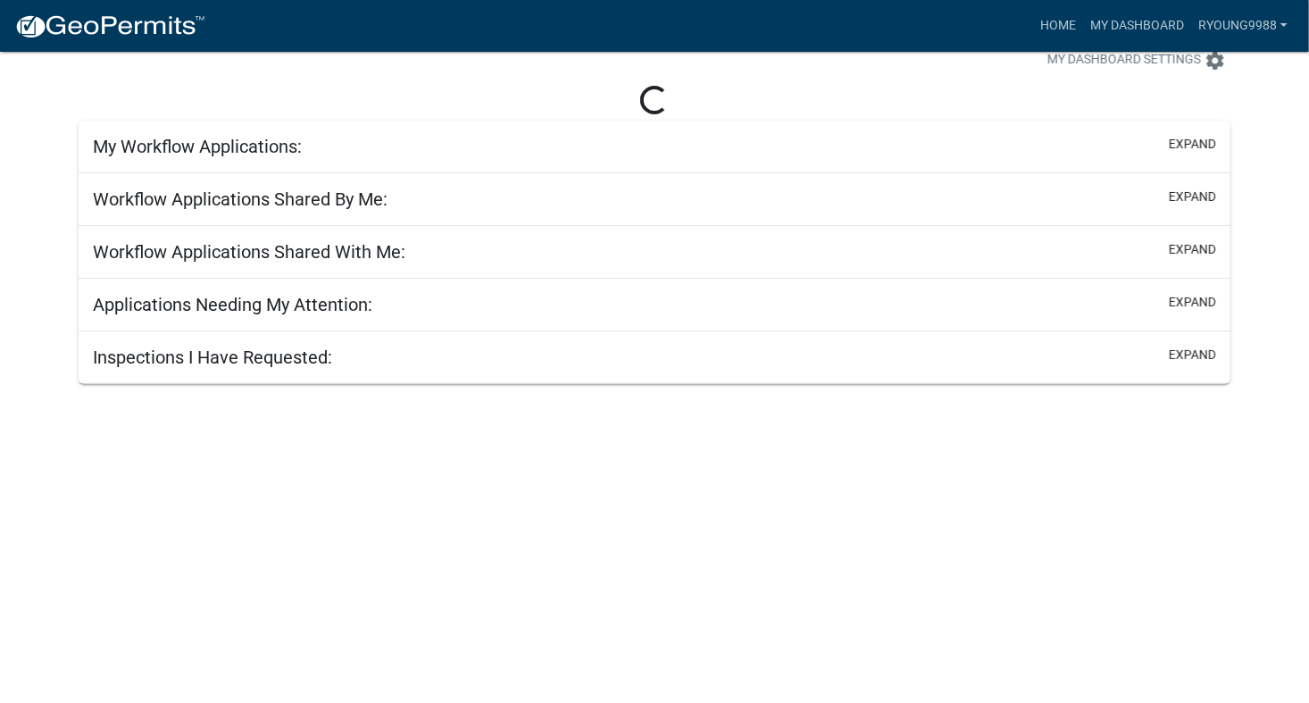
scroll to position [52, 0]
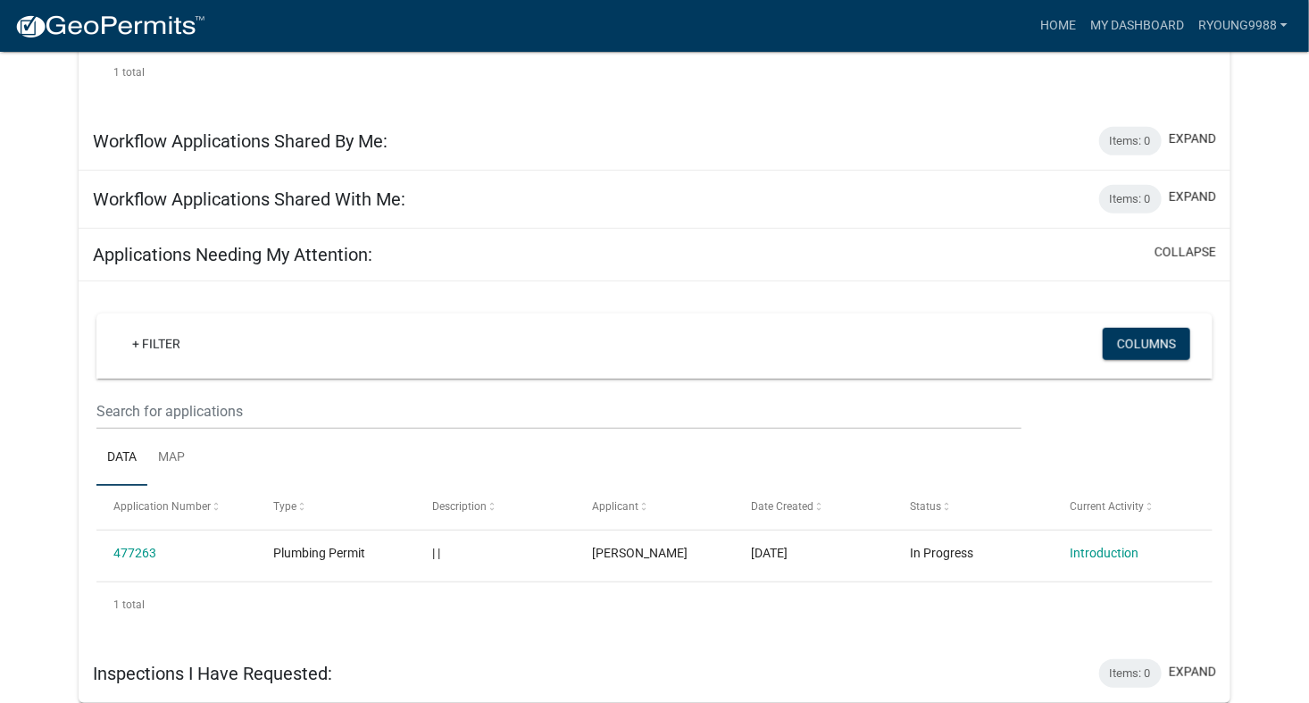
scroll to position [444, 0]
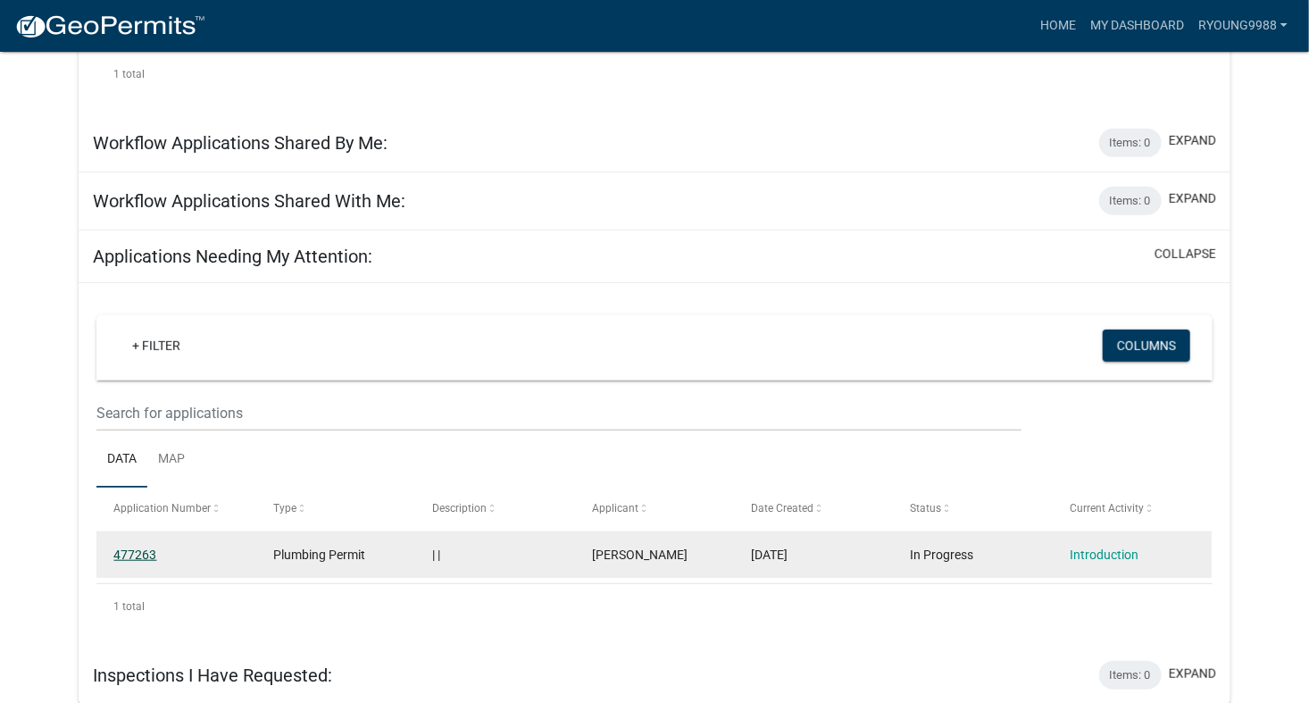
click at [148, 555] on link "477263" at bounding box center [134, 555] width 43 height 14
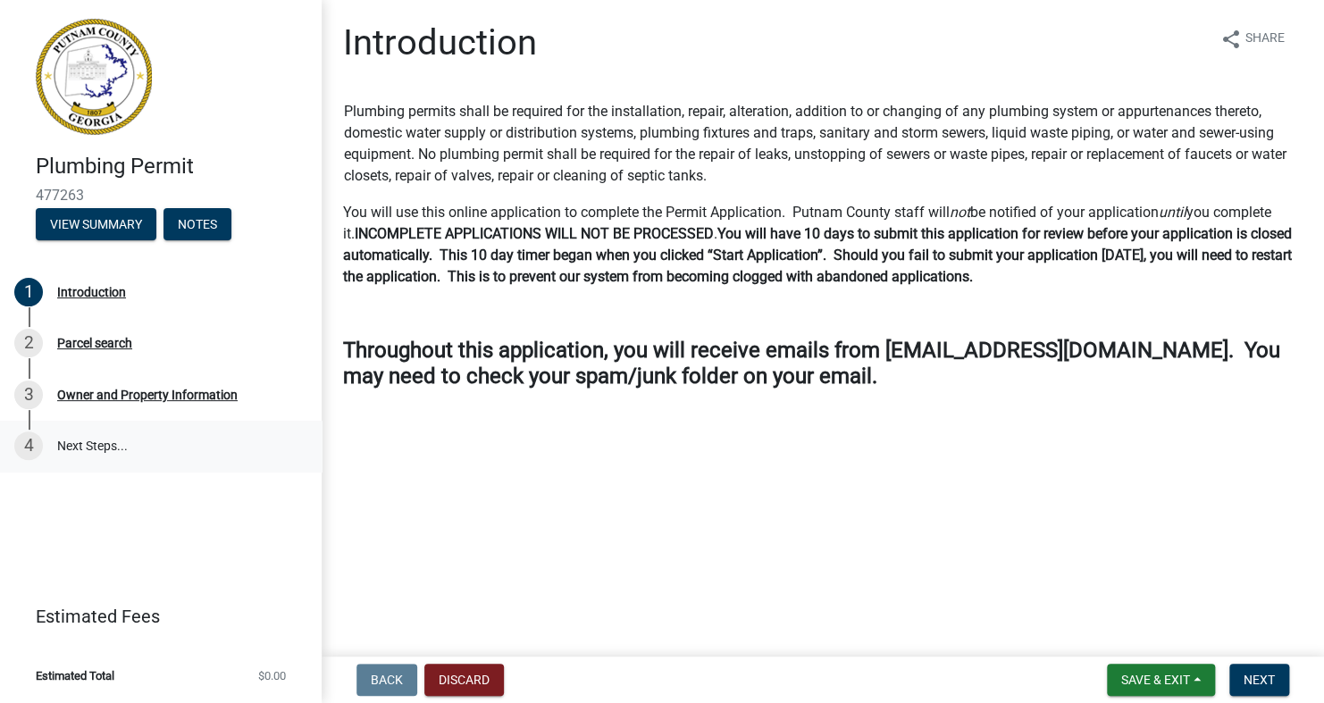
click at [94, 445] on link "4 Next Steps..." at bounding box center [161, 447] width 322 height 52
click at [1315, 563] on main "Introduction share Share Plumbing permits shall be required for the installatio…" at bounding box center [823, 324] width 1002 height 649
click at [1212, 245] on p "You will use this online application to complete the Permit Application. Putnam…" at bounding box center [822, 245] width 959 height 86
click at [1140, 679] on span "Save & Exit" at bounding box center [1155, 680] width 69 height 14
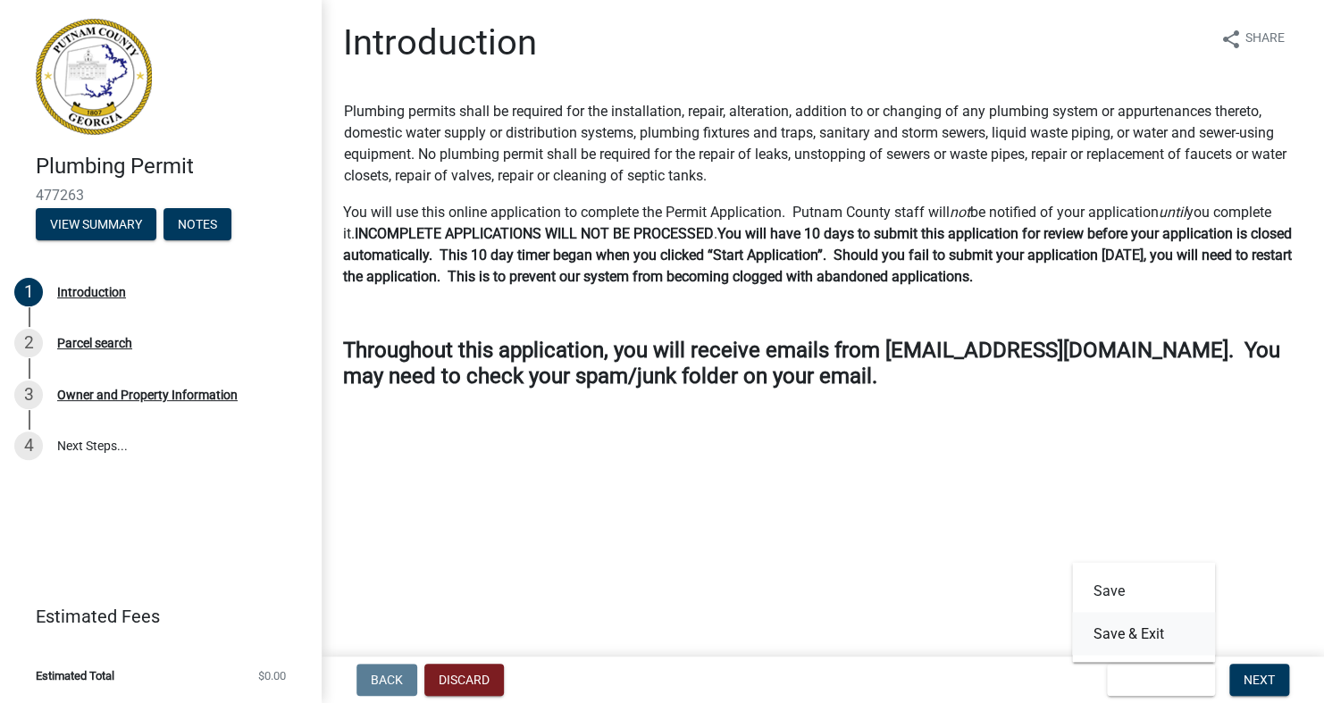
click at [1137, 630] on button "Save & Exit" at bounding box center [1143, 633] width 143 height 43
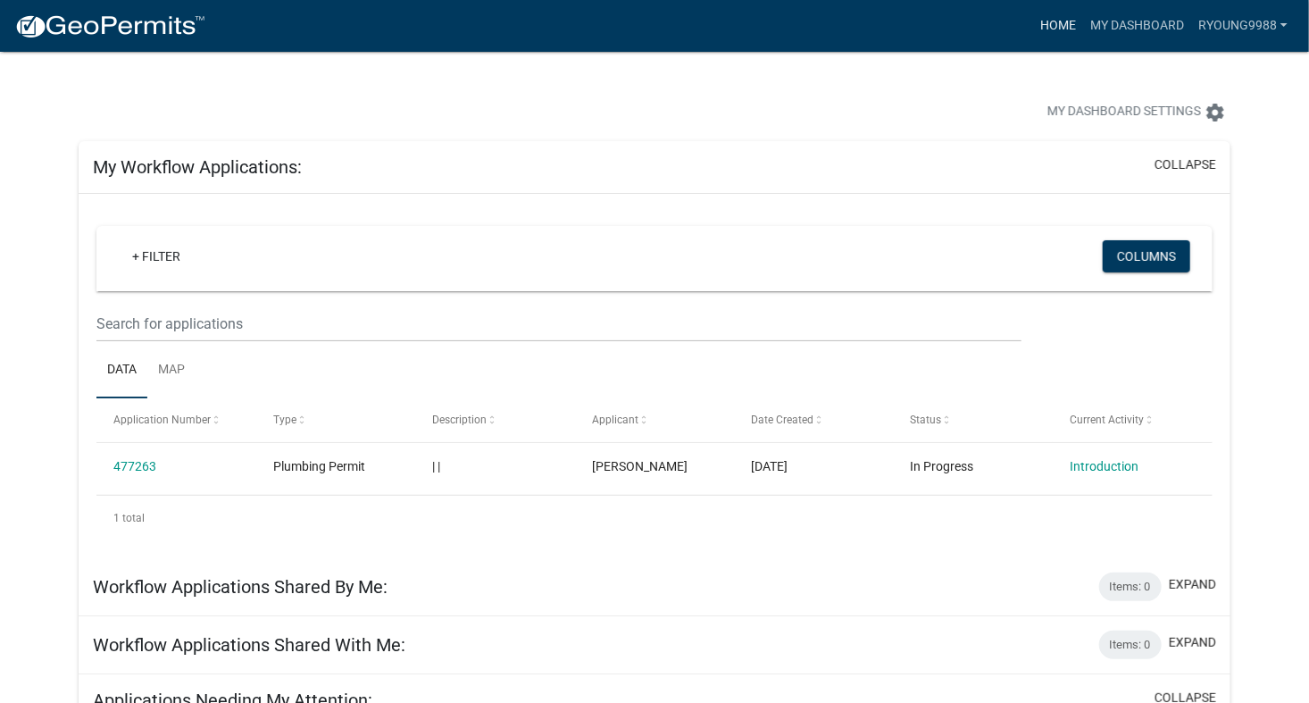
click at [1060, 23] on link "Home" at bounding box center [1058, 26] width 50 height 34
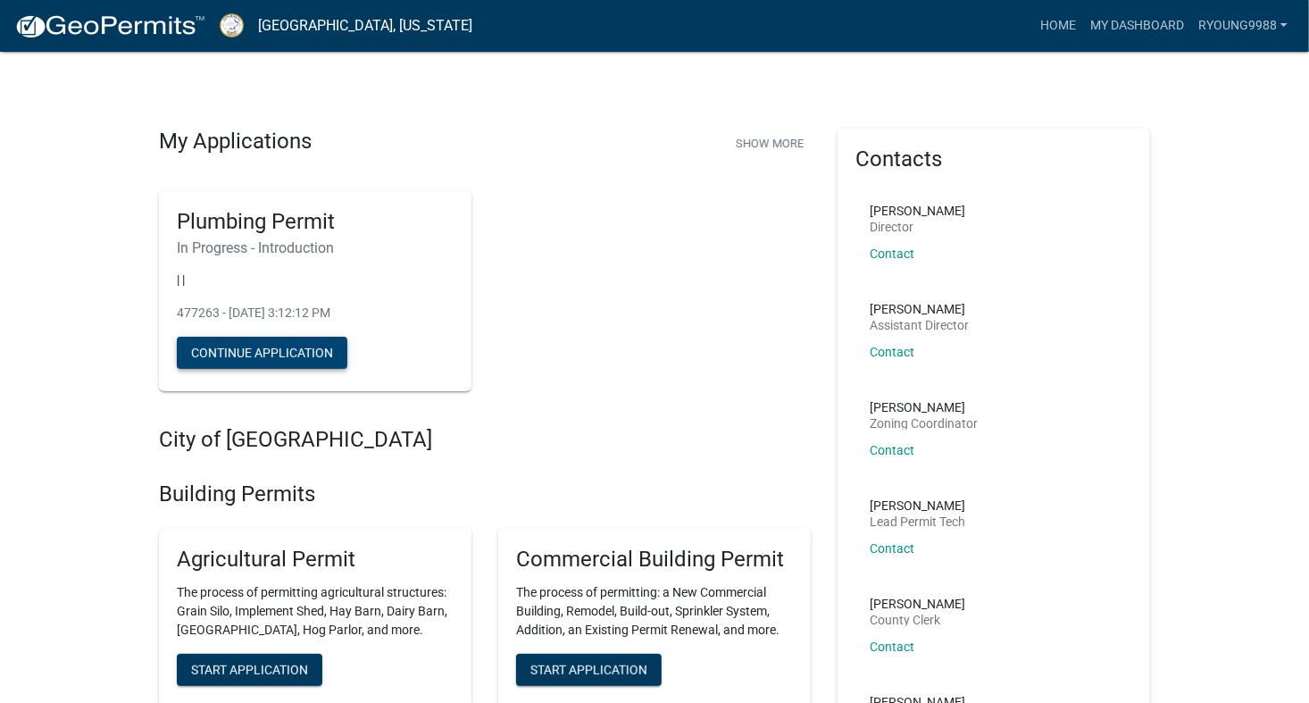
click at [233, 368] on button "Continue Application" at bounding box center [262, 353] width 171 height 32
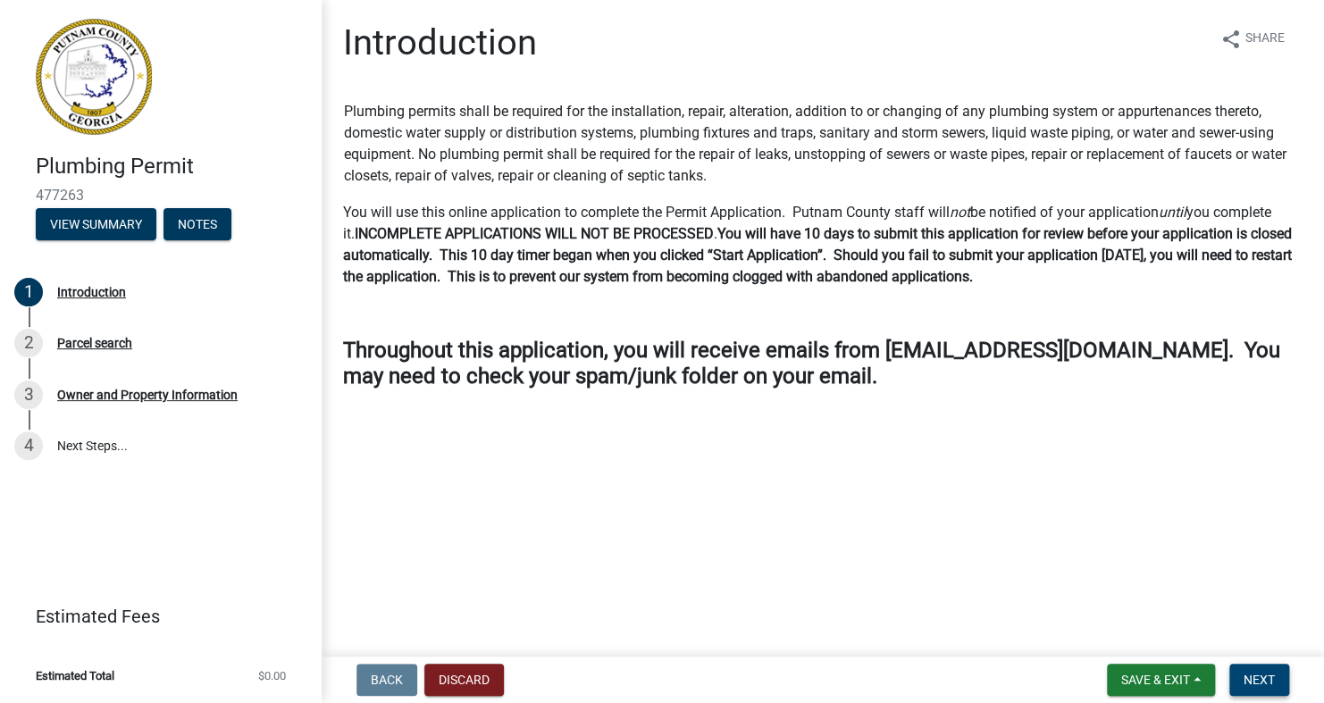
click at [1269, 680] on span "Next" at bounding box center [1258, 680] width 31 height 14
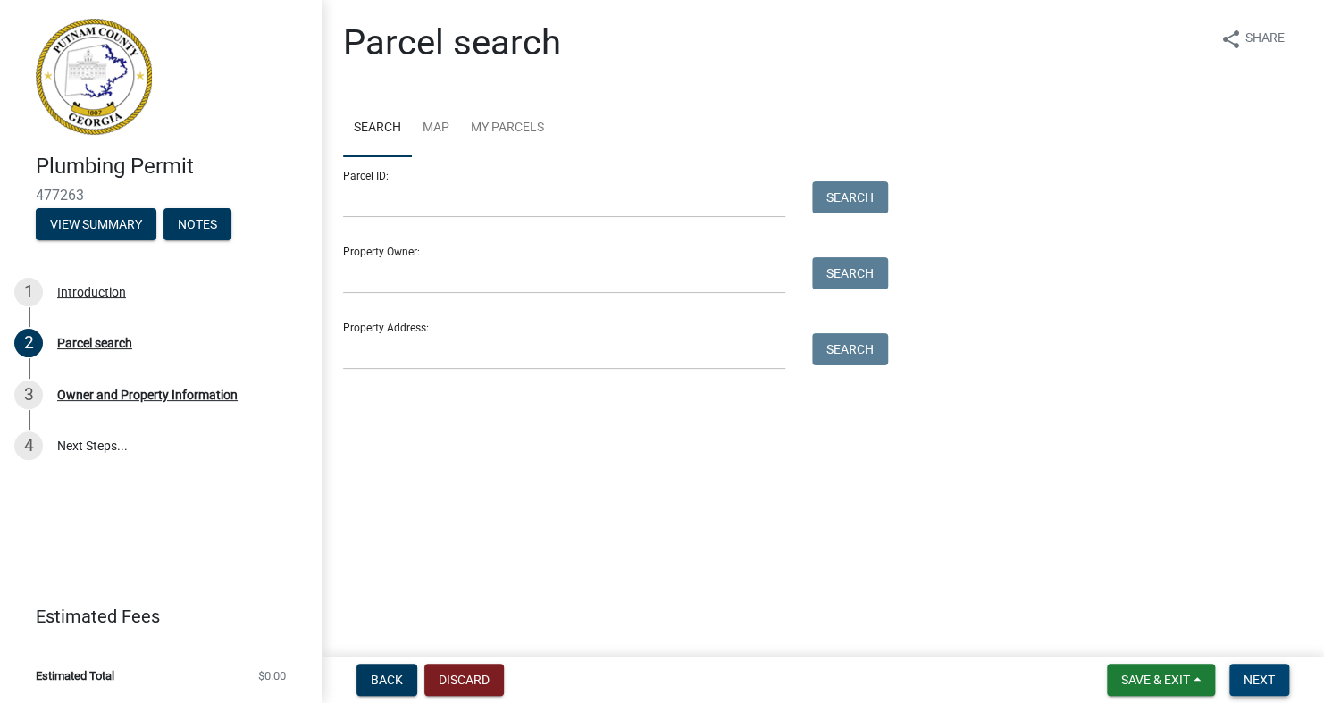
click at [1258, 685] on span "Next" at bounding box center [1258, 680] width 31 height 14
click at [1267, 679] on span "Next" at bounding box center [1258, 680] width 31 height 14
click at [129, 232] on button "View Summary" at bounding box center [96, 224] width 121 height 32
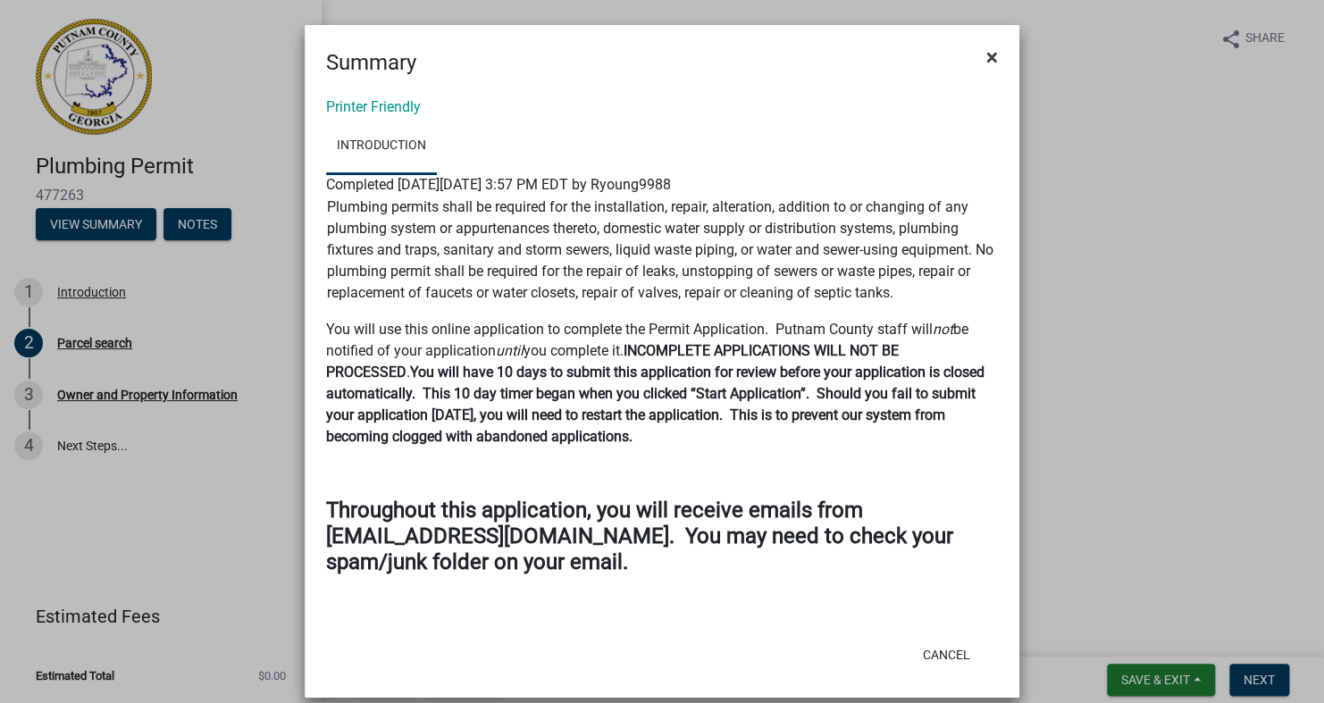
click at [986, 49] on span "×" at bounding box center [992, 57] width 12 height 25
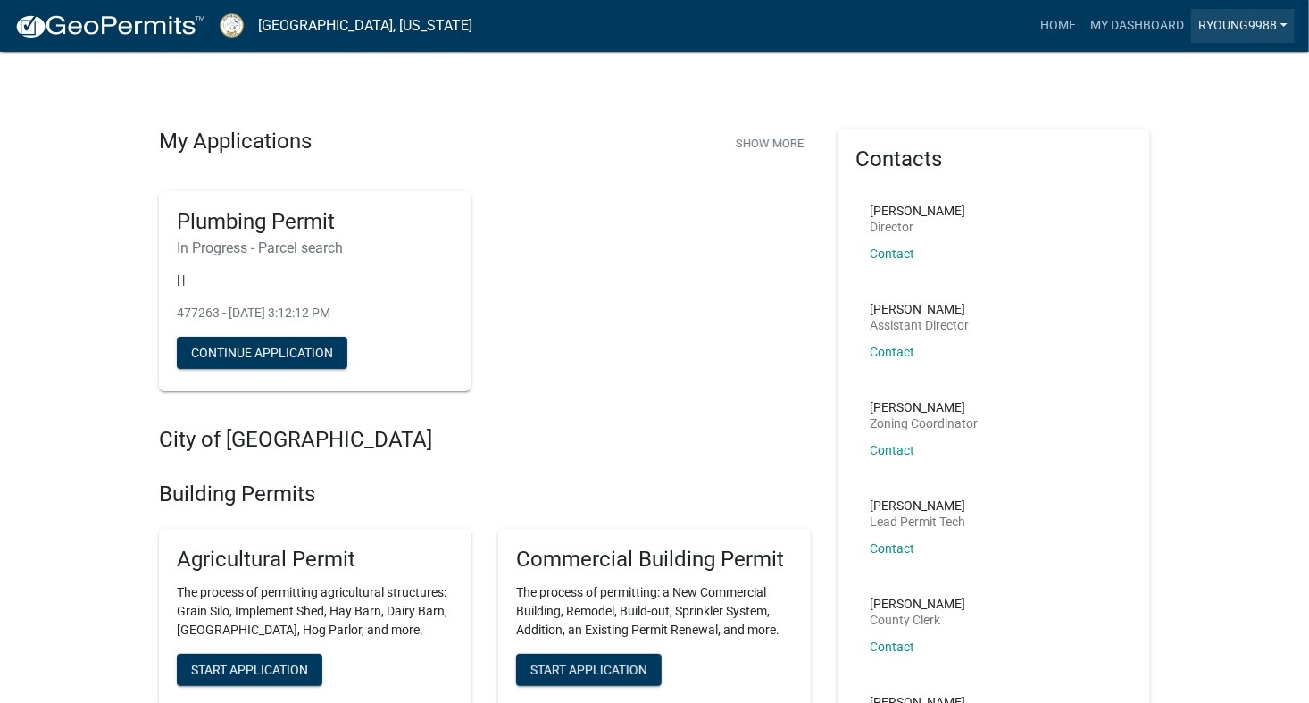
click at [1288, 28] on link "Ryoung9988" at bounding box center [1244, 26] width 104 height 34
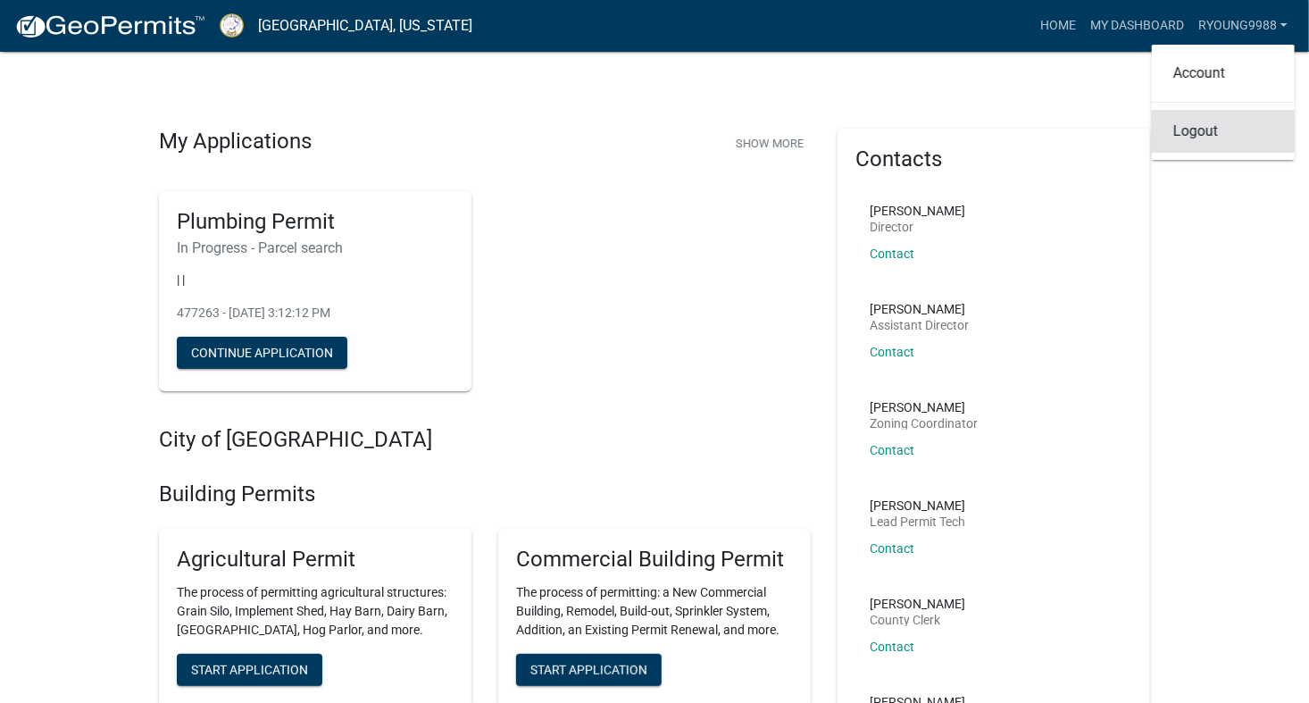
click at [1199, 136] on link "Logout" at bounding box center [1223, 131] width 143 height 43
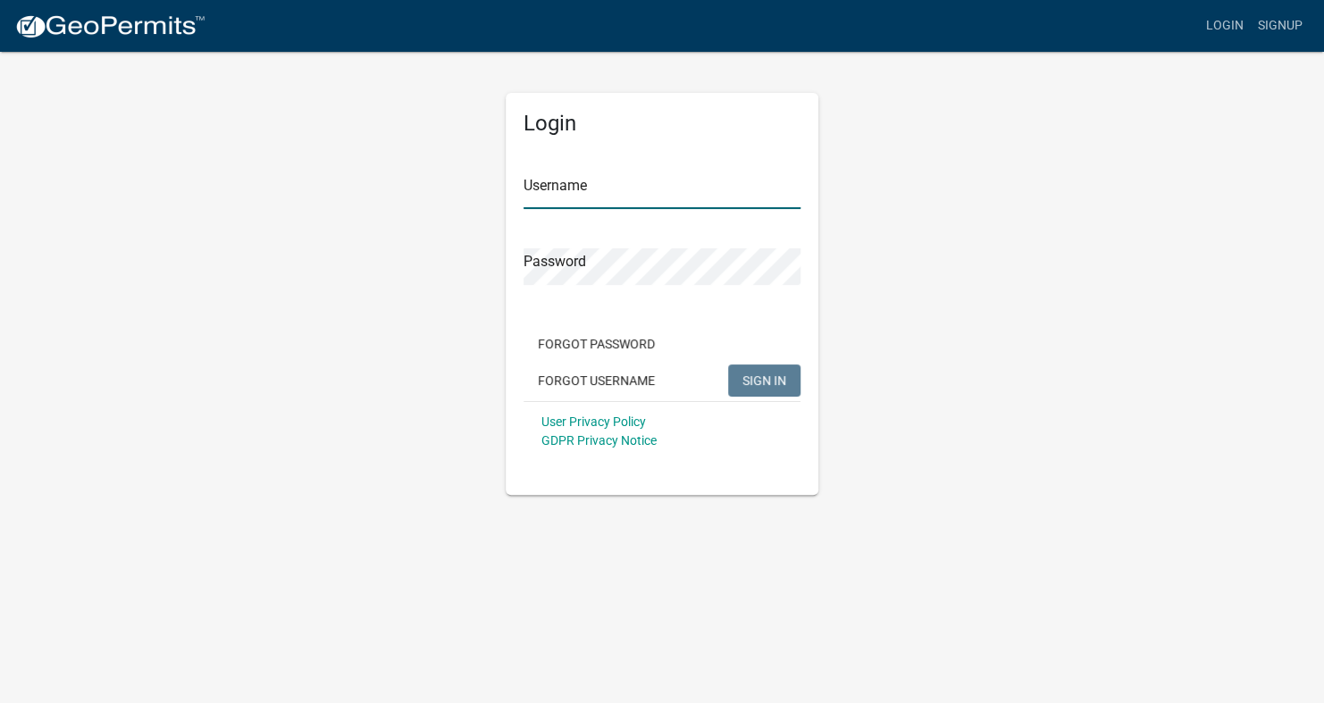
type input "Ryoung9988"
click at [712, 190] on input "Ryoung9988" at bounding box center [661, 190] width 277 height 37
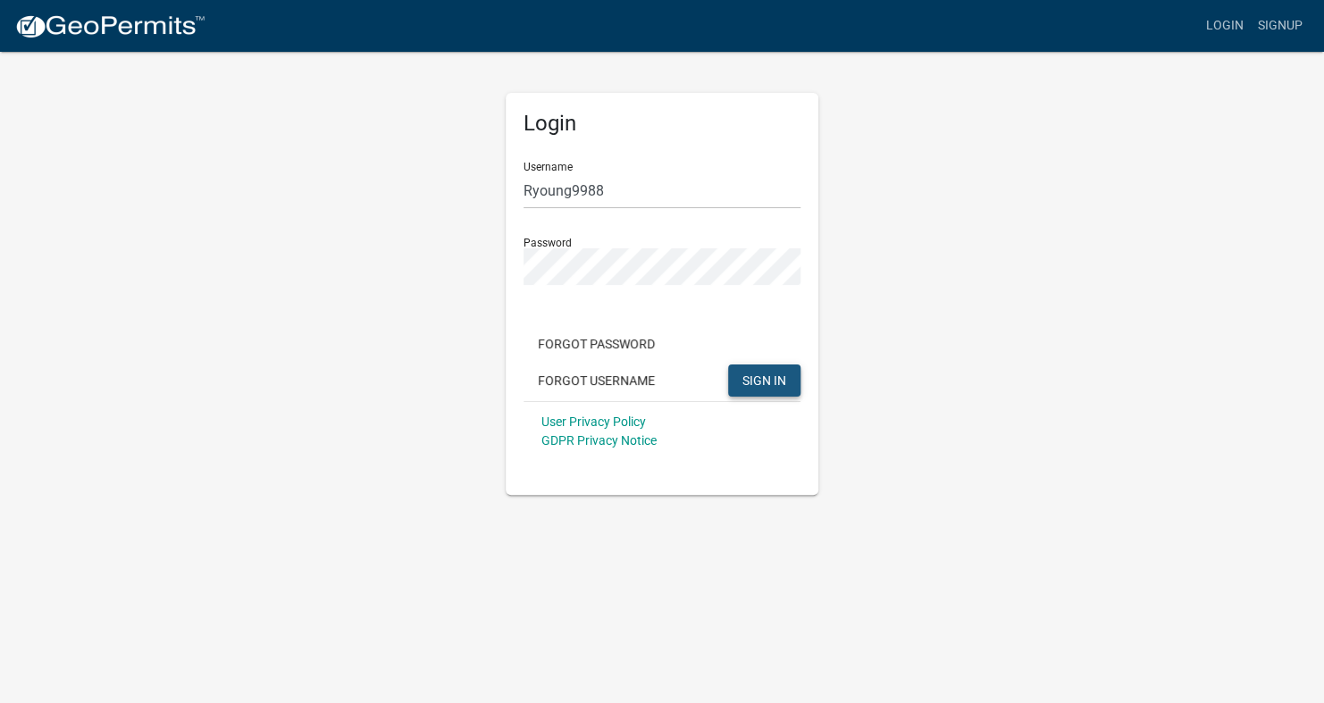
click at [764, 386] on span "SIGN IN" at bounding box center [764, 379] width 44 height 14
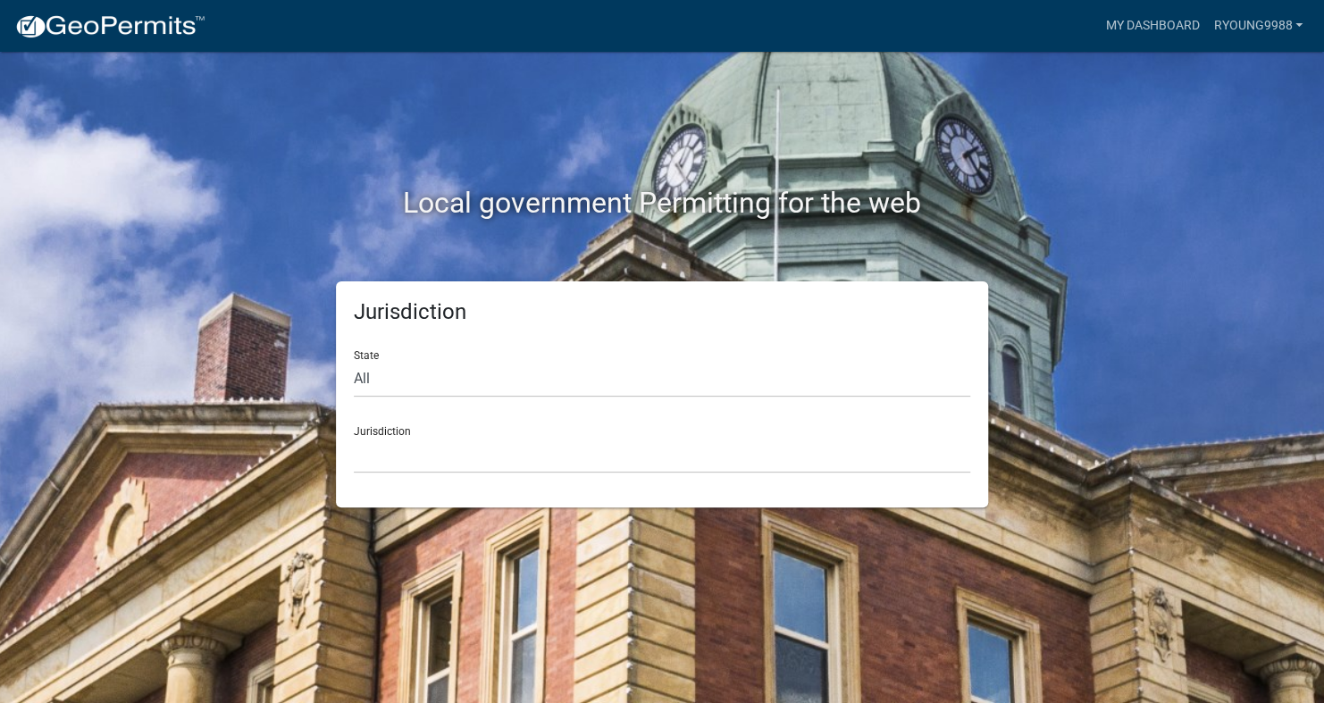
click at [396, 433] on div "Jurisdiction [GEOGRAPHIC_DATA], [US_STATE] [GEOGRAPHIC_DATA], [US_STATE][PERSON…" at bounding box center [662, 443] width 616 height 62
click at [435, 464] on select "[GEOGRAPHIC_DATA], [US_STATE] [GEOGRAPHIC_DATA], [US_STATE][PERSON_NAME][GEOGRA…" at bounding box center [662, 455] width 616 height 37
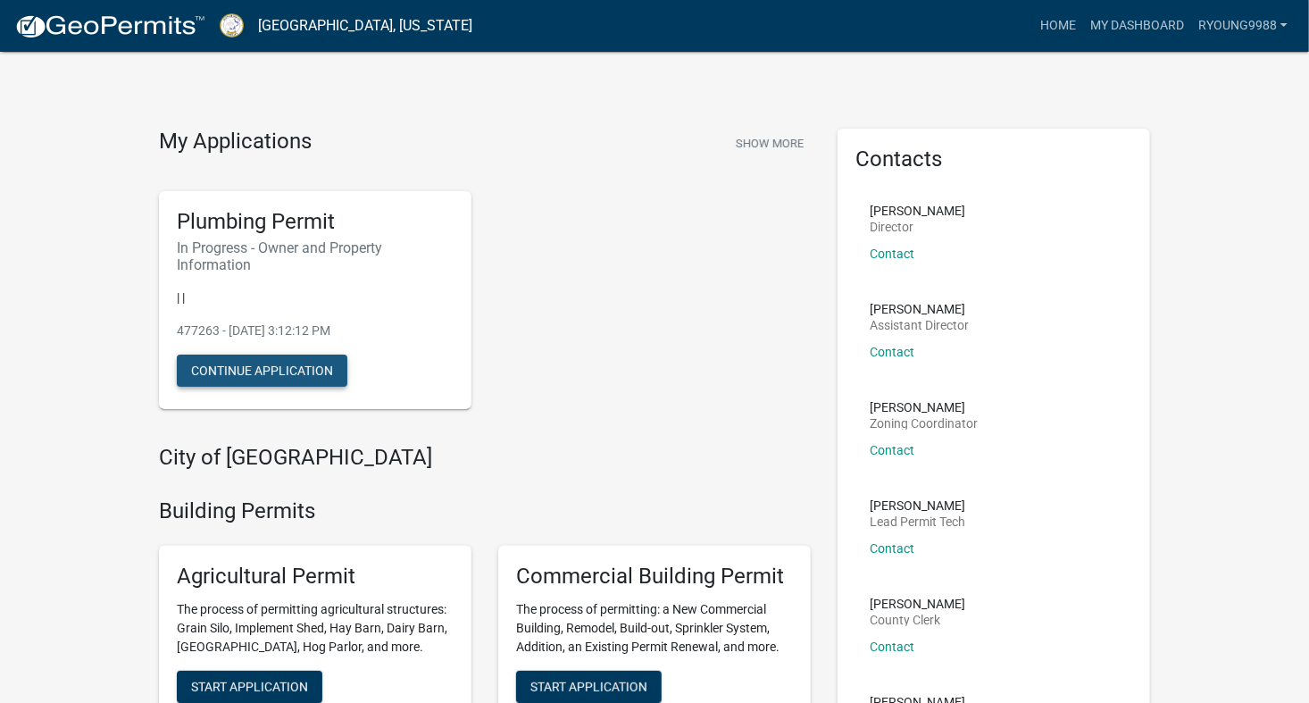
click at [252, 374] on button "Continue Application" at bounding box center [262, 371] width 171 height 32
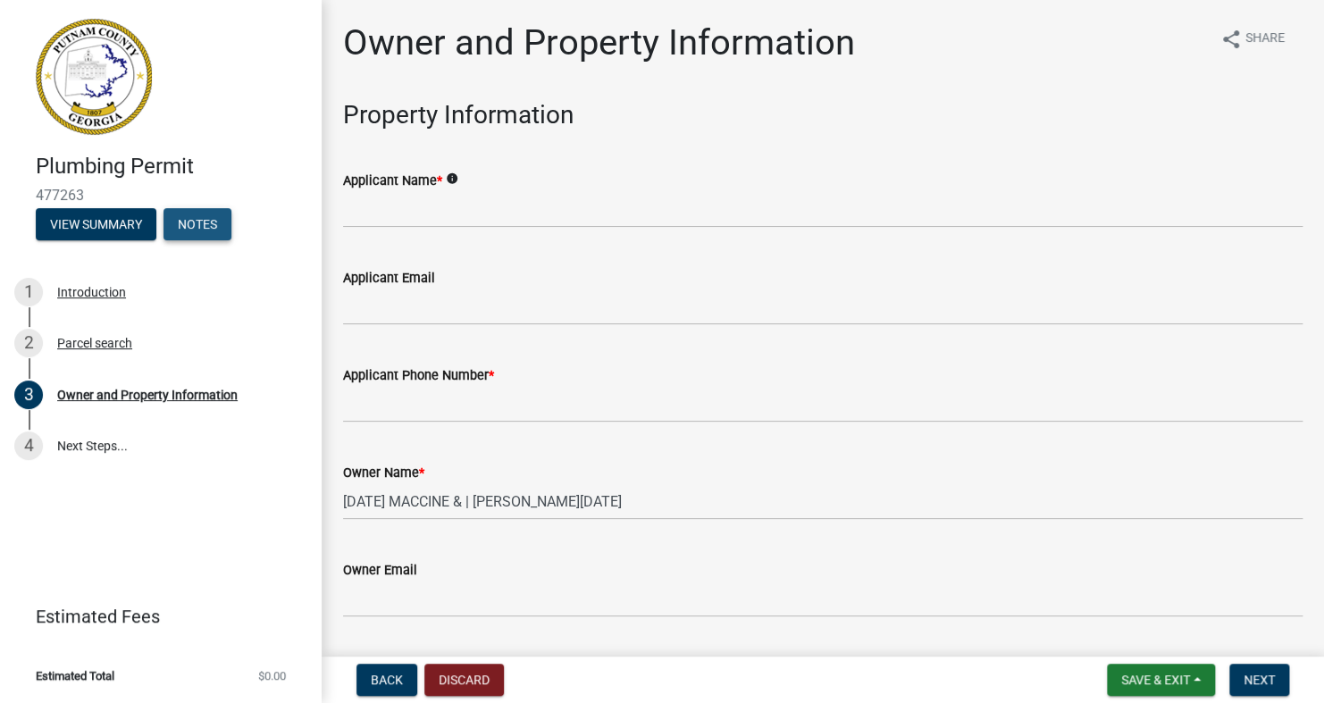
click at [205, 230] on button "Notes" at bounding box center [197, 224] width 68 height 32
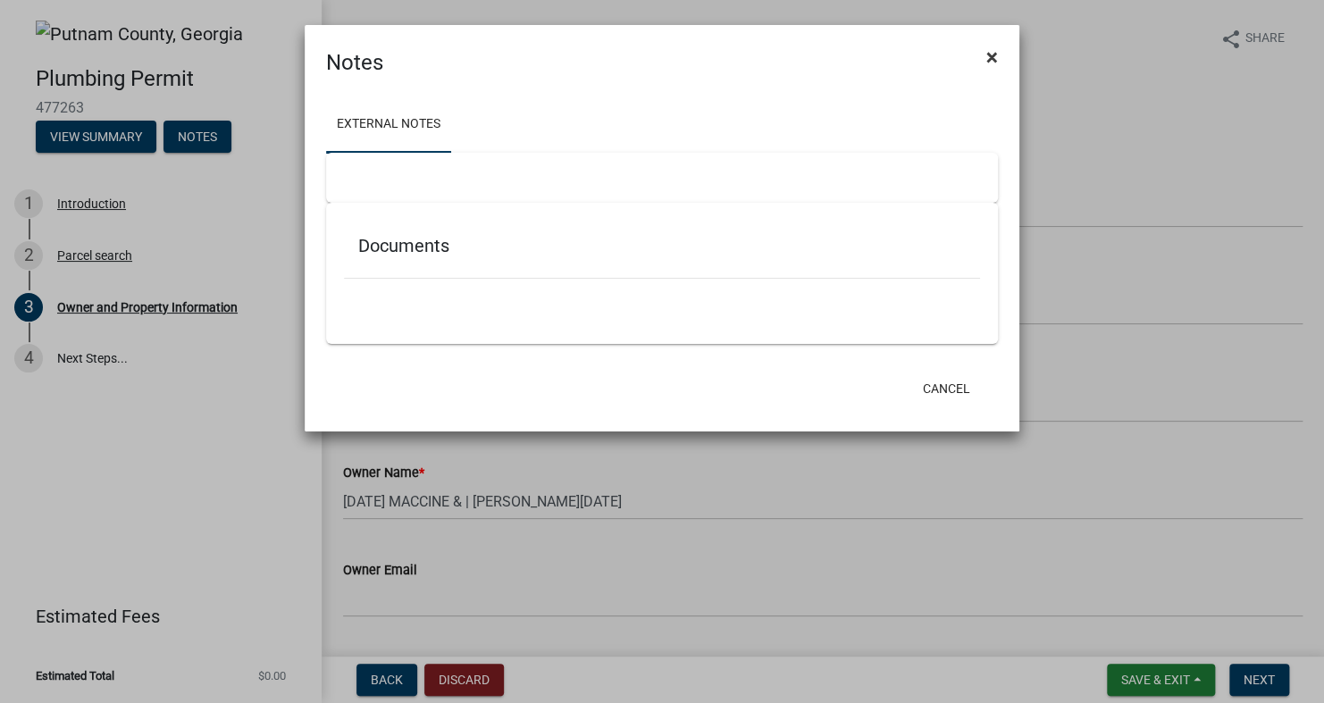
click at [994, 48] on span "×" at bounding box center [992, 57] width 12 height 25
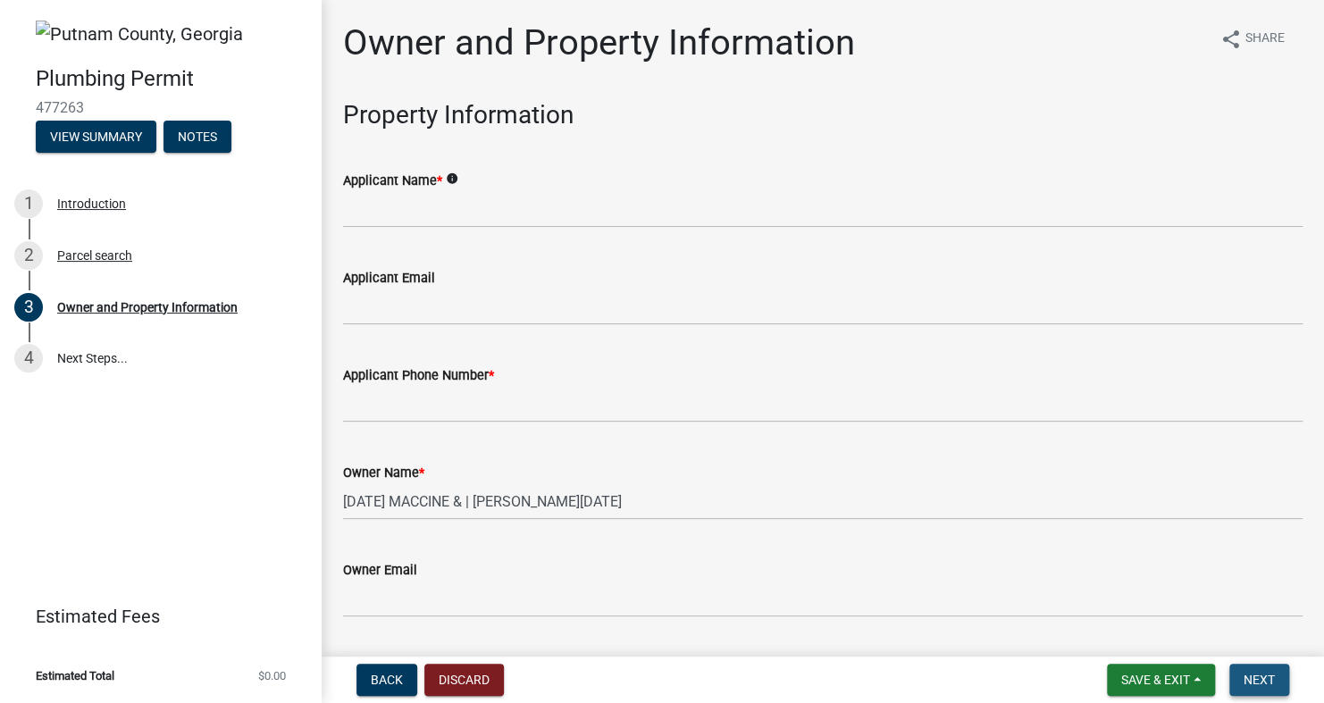
click at [1265, 676] on span "Next" at bounding box center [1258, 680] width 31 height 14
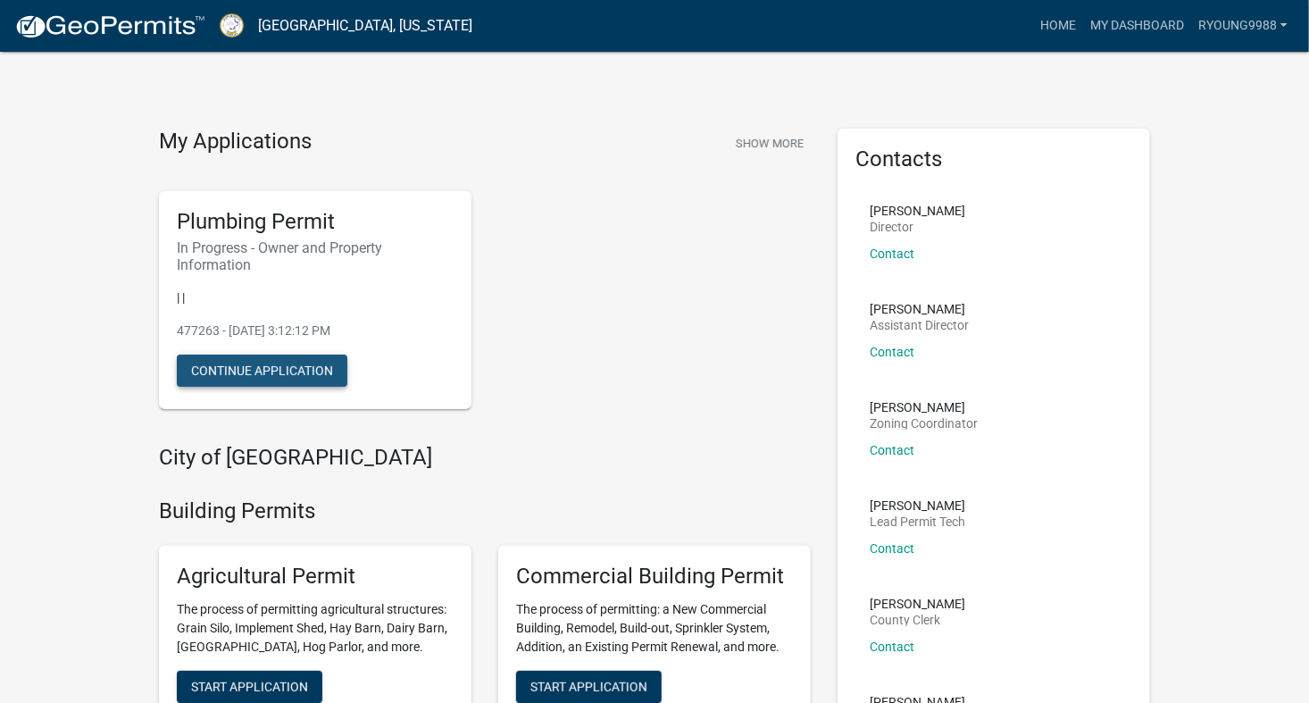
click at [293, 363] on button "Continue Application" at bounding box center [262, 371] width 171 height 32
click at [294, 367] on button "Continue Application" at bounding box center [262, 371] width 171 height 32
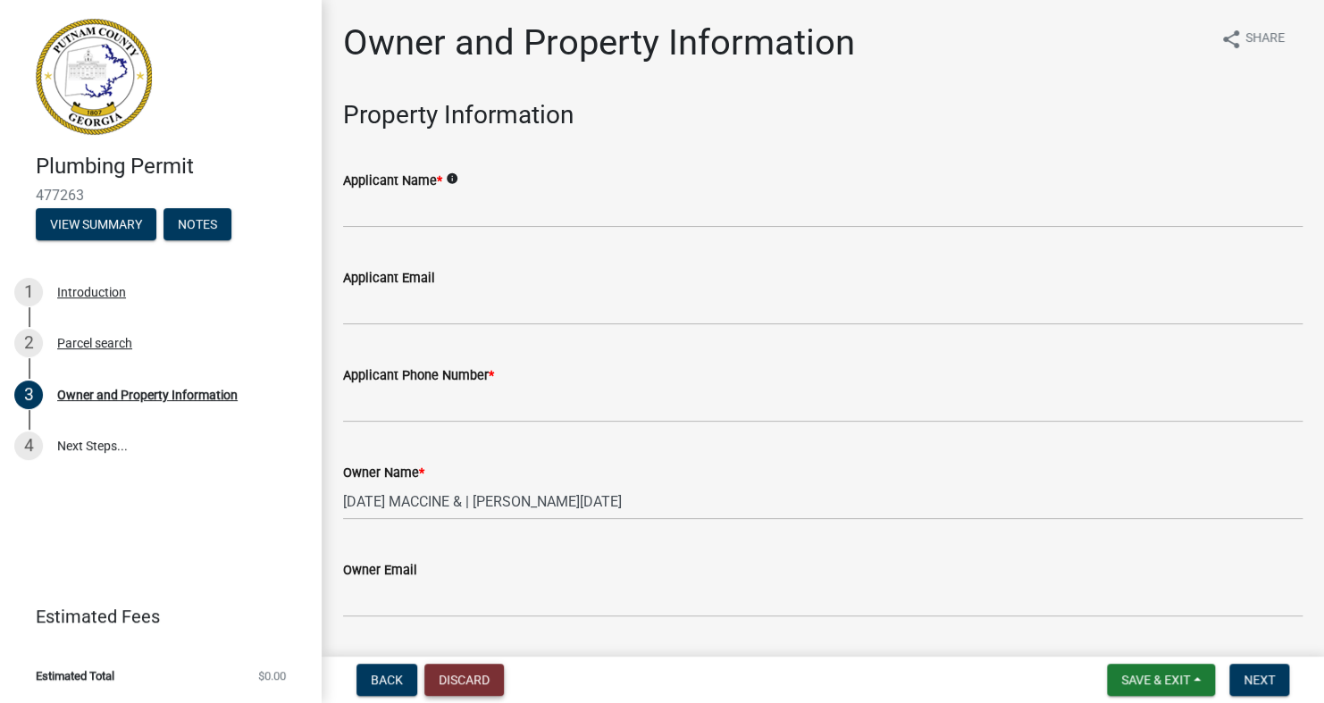
click at [484, 675] on button "Discard" at bounding box center [463, 680] width 79 height 32
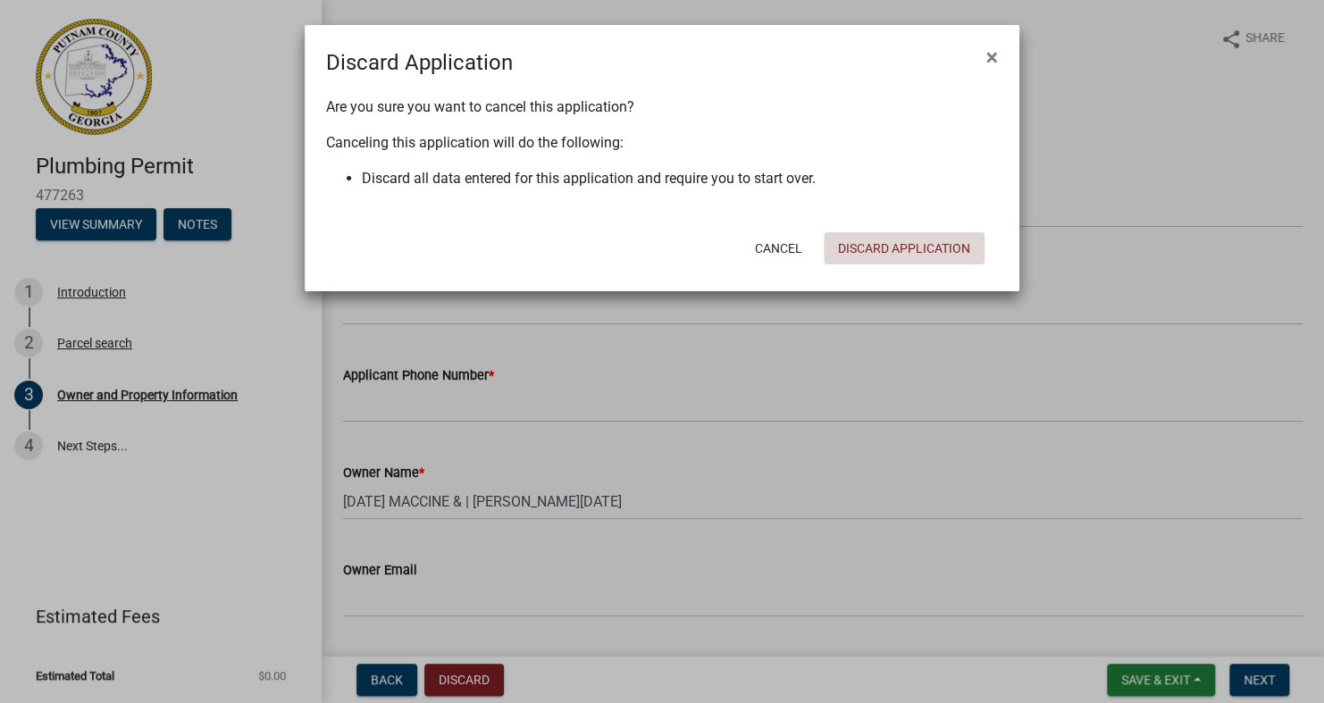
click at [899, 249] on button "Discard Application" at bounding box center [904, 248] width 161 height 32
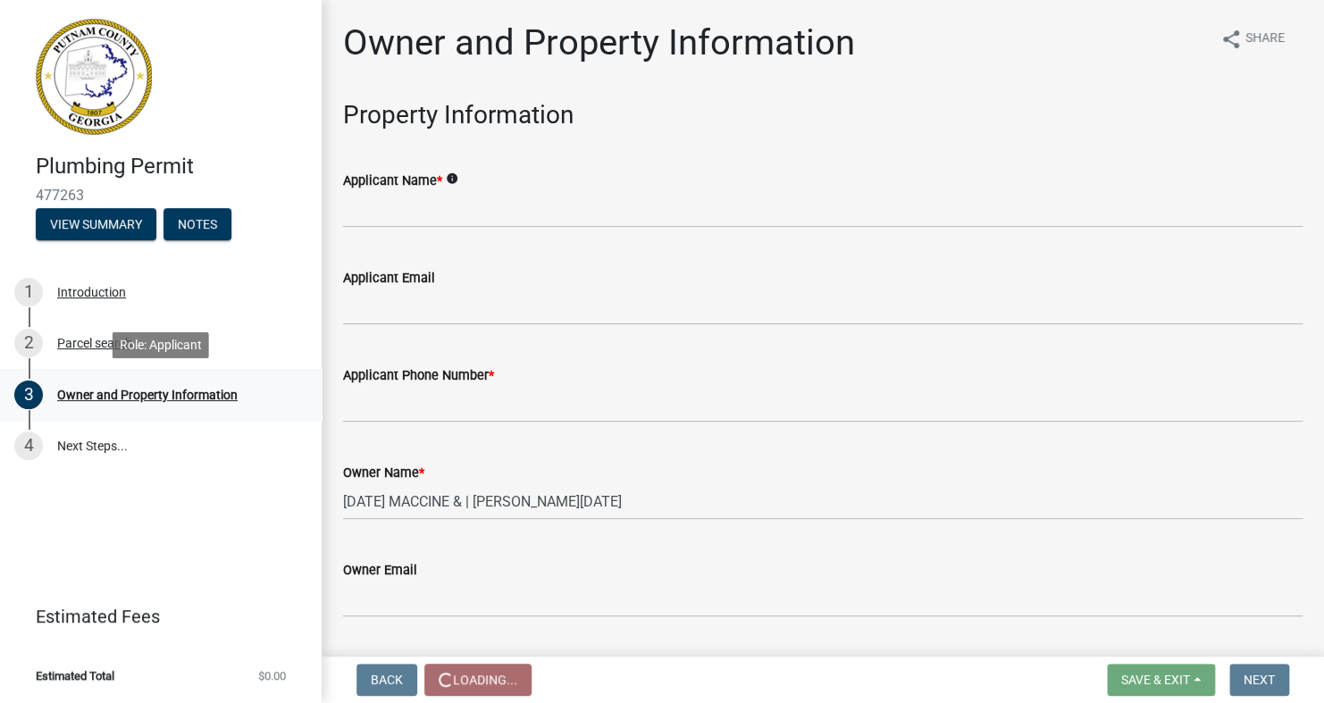
click at [122, 396] on div "Owner and Property Information" at bounding box center [147, 395] width 180 height 13
